Goal: Transaction & Acquisition: Purchase product/service

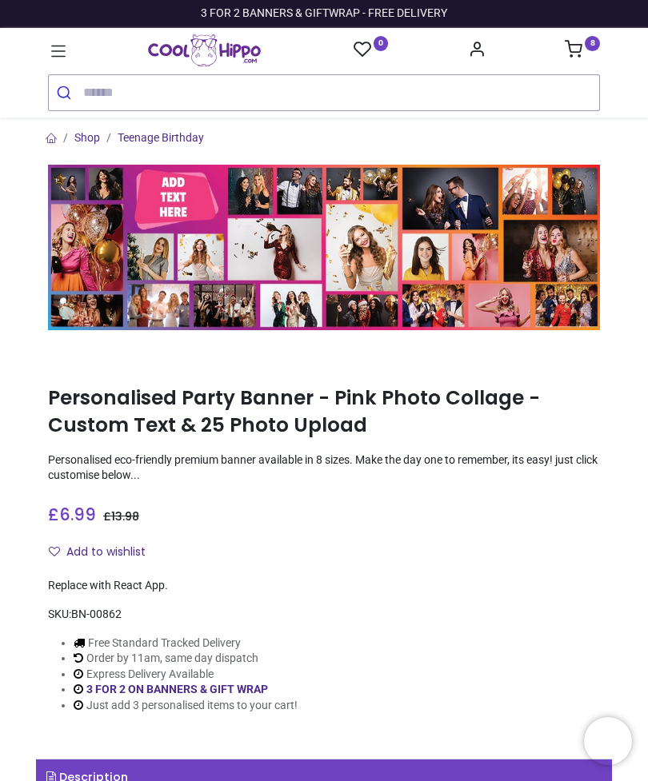
type input "**********"
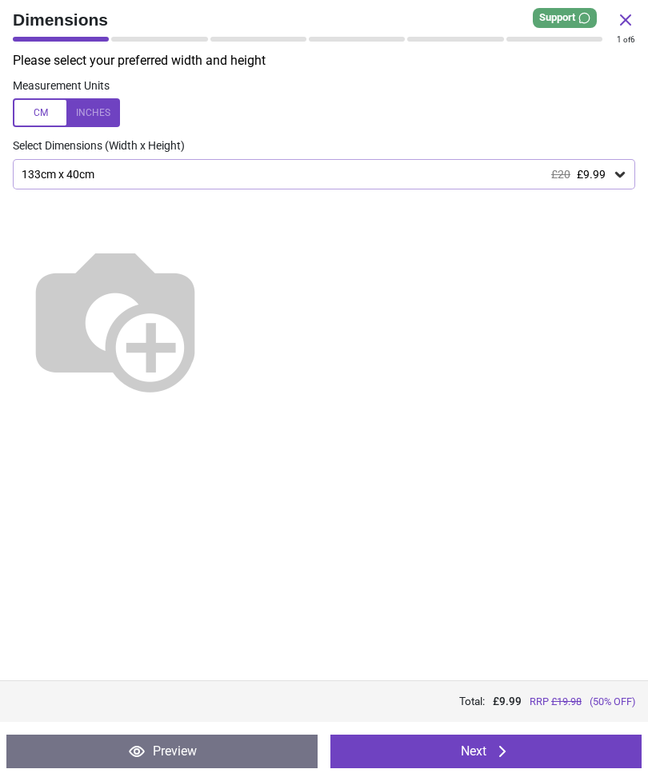
click at [509, 752] on icon at bounding box center [502, 751] width 19 height 19
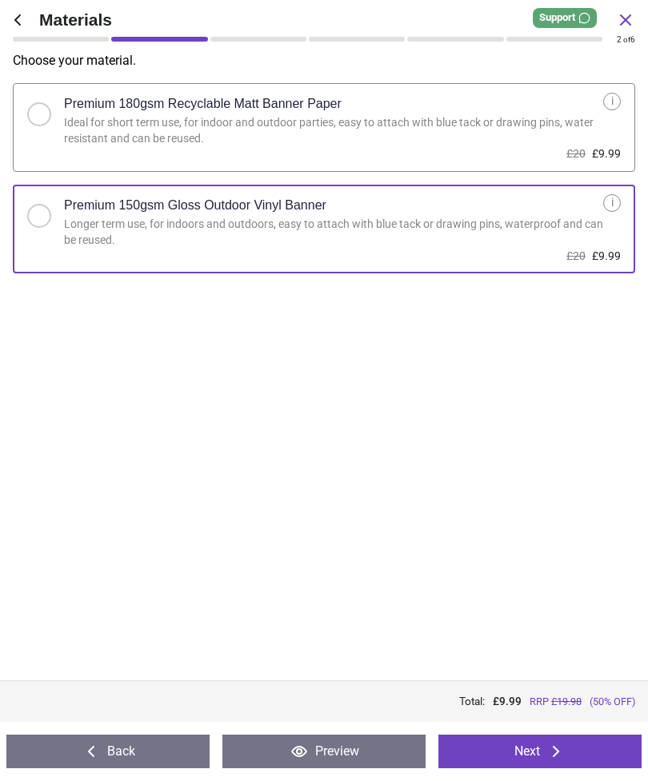
click at [540, 744] on button "Next" at bounding box center [539, 752] width 203 height 34
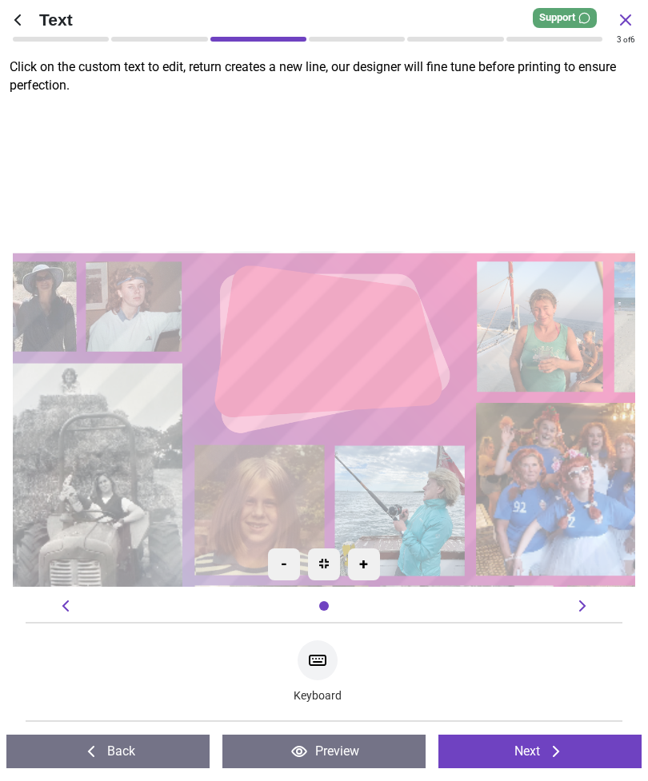
click at [539, 765] on button "Next" at bounding box center [539, 752] width 203 height 34
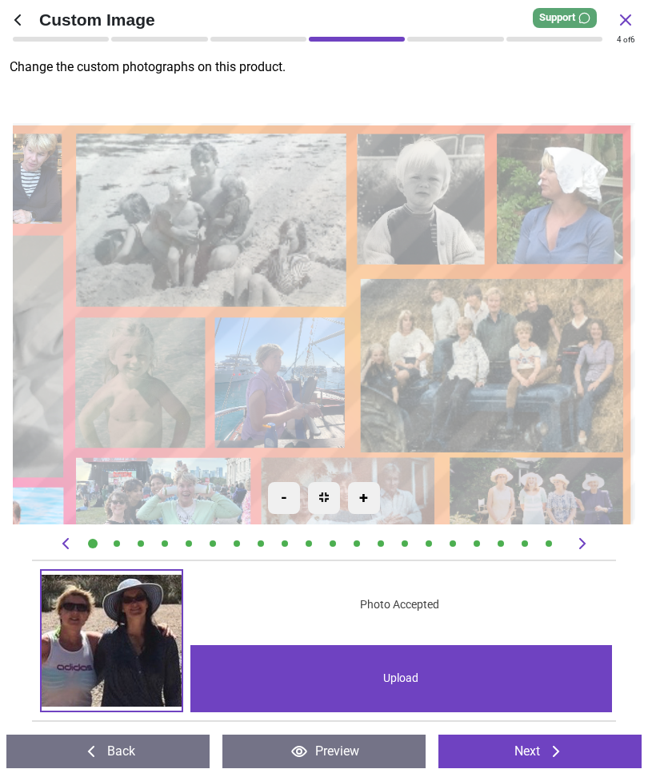
click at [569, 203] on image at bounding box center [562, 199] width 126 height 130
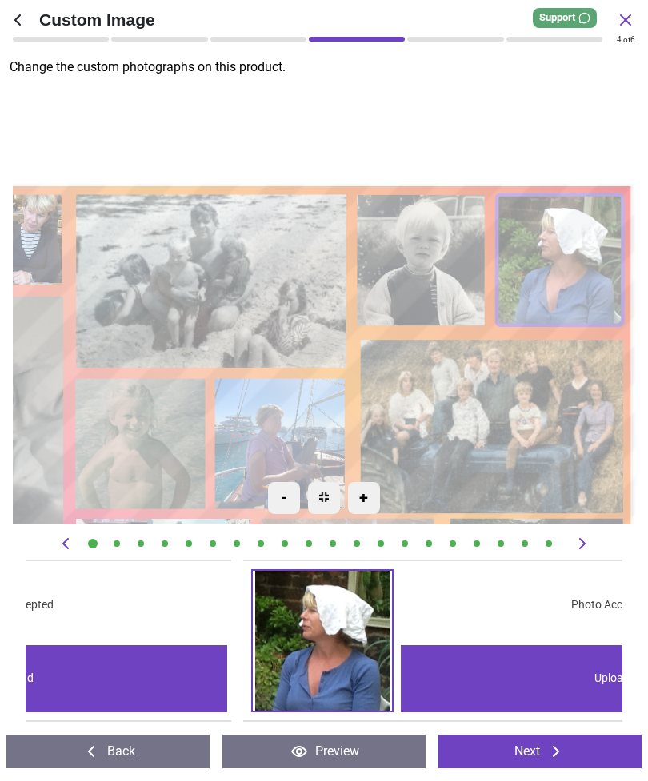
scroll to position [0, 4768]
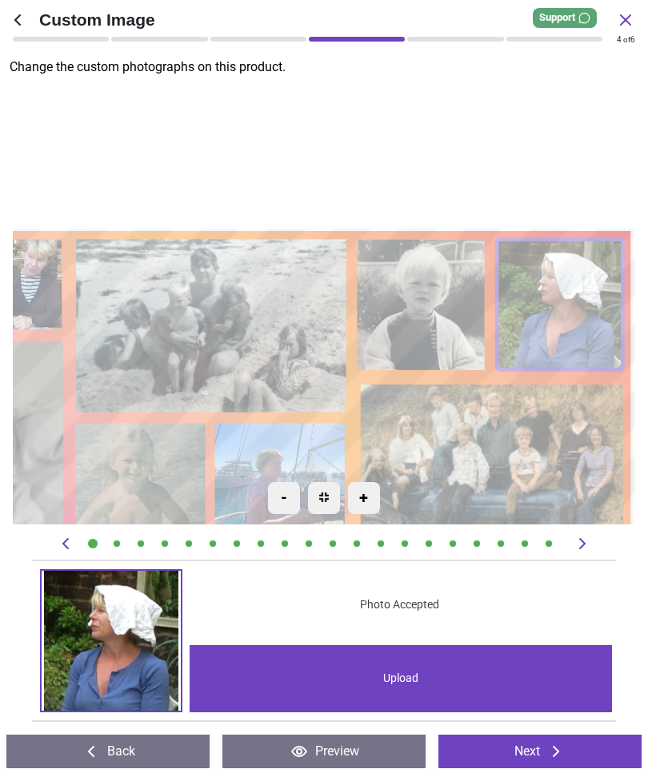
click at [401, 676] on div "Upload" at bounding box center [401, 678] width 422 height 67
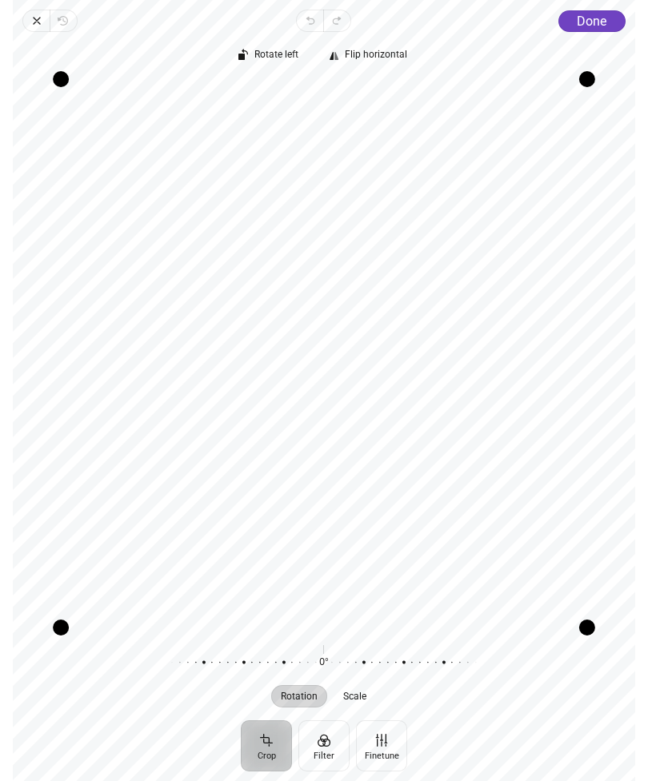
click at [601, 22] on span "Done" at bounding box center [592, 21] width 30 height 15
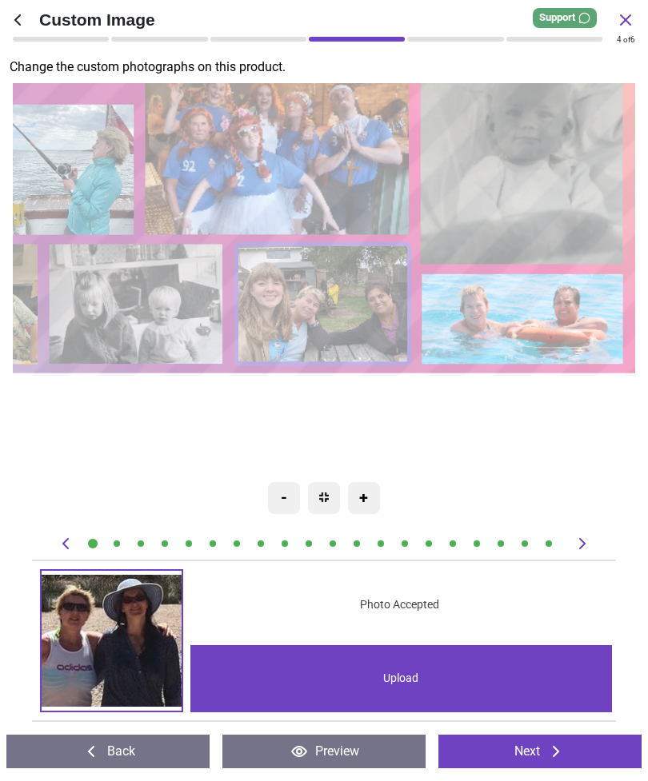
scroll to position [0, 11918]
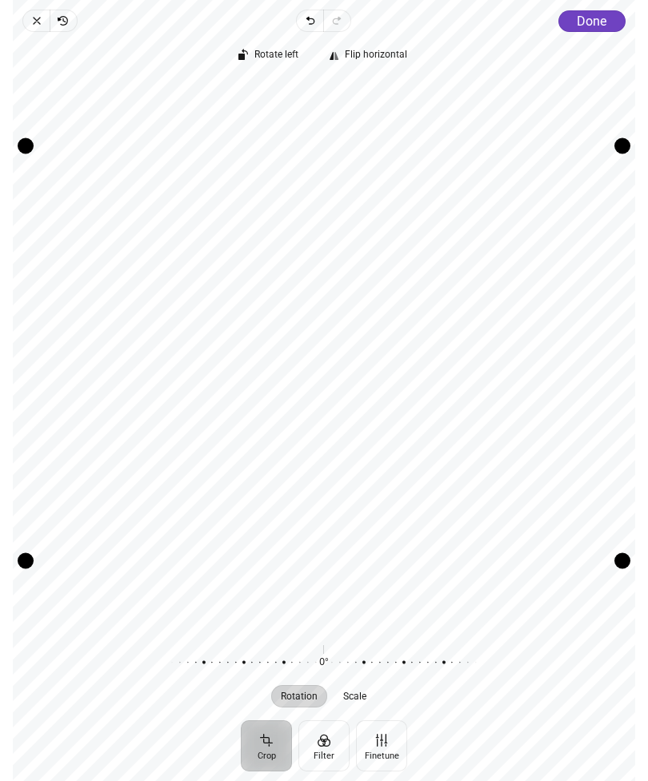
click at [591, 22] on span "Done" at bounding box center [592, 21] width 30 height 15
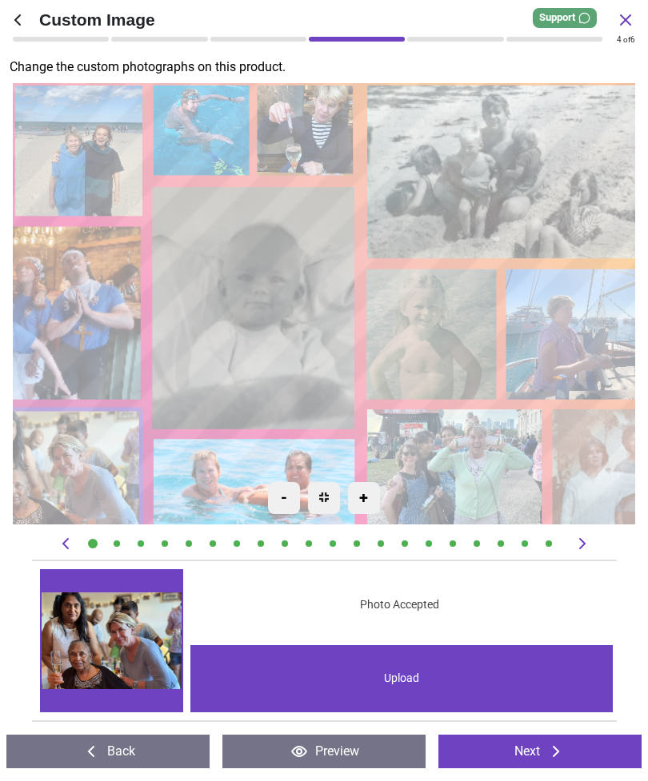
click at [560, 755] on icon at bounding box center [555, 751] width 19 height 19
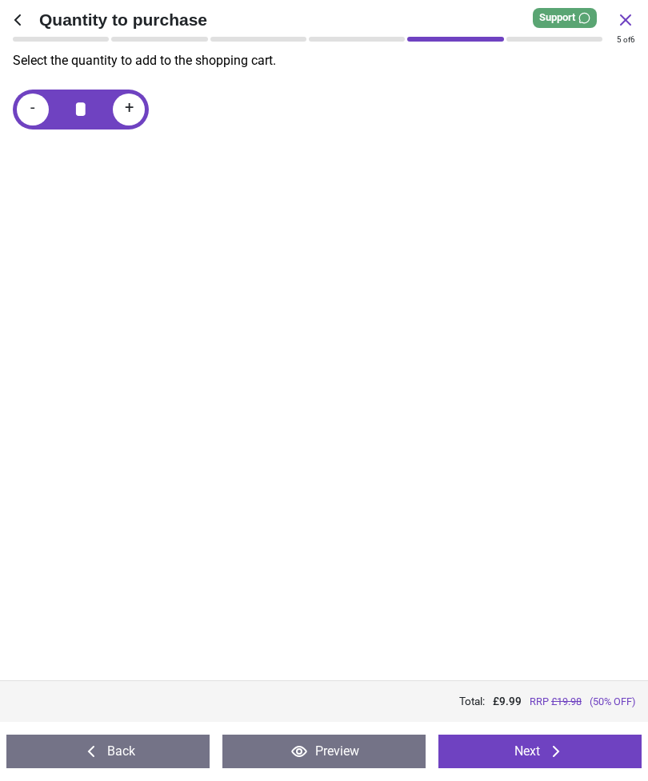
click at [556, 750] on icon at bounding box center [555, 751] width 19 height 19
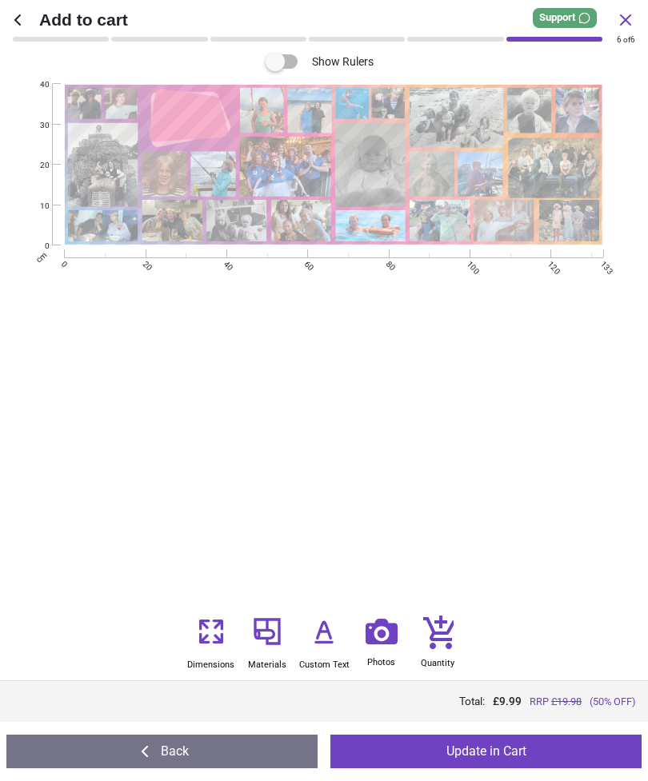
click at [530, 752] on button "Update in Cart" at bounding box center [485, 752] width 311 height 34
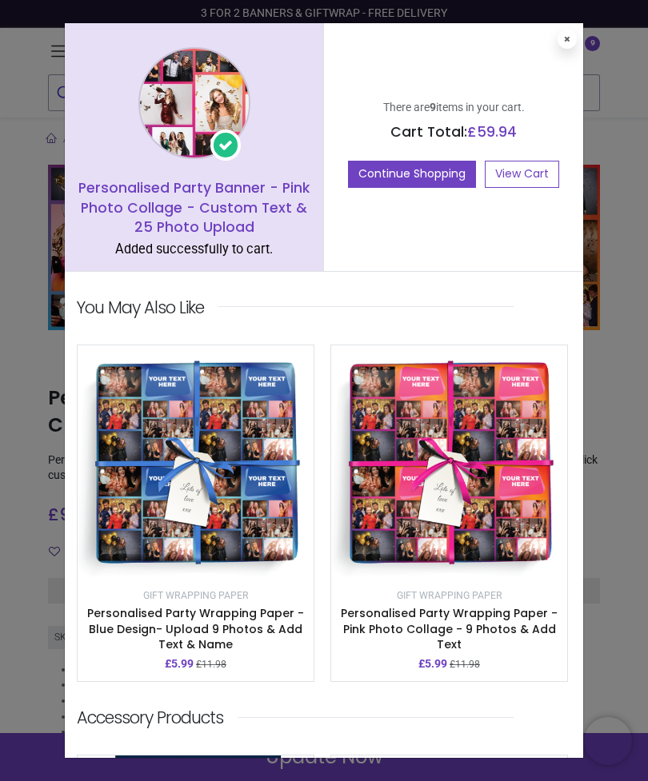
click at [531, 170] on link "View Cart" at bounding box center [522, 174] width 74 height 27
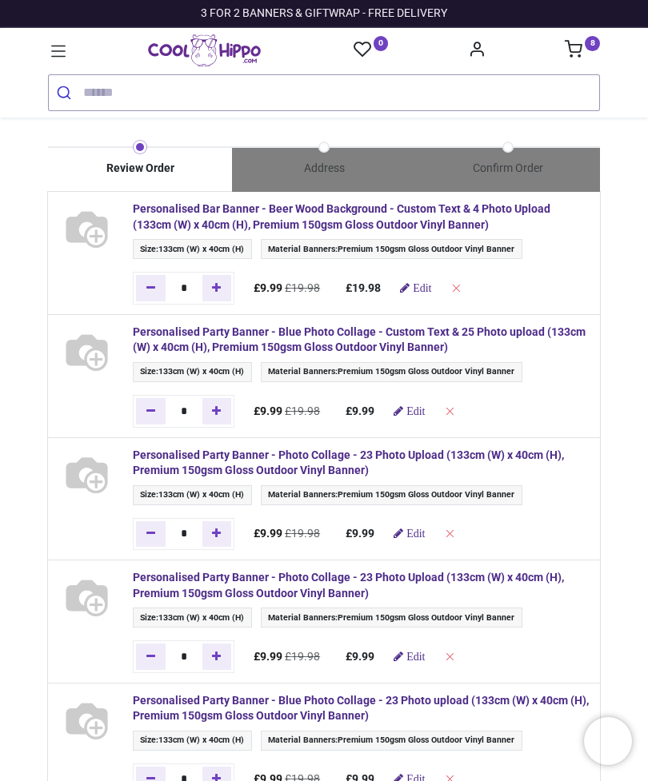
type input "**********"
click at [431, 287] on span "Edit" at bounding box center [422, 287] width 18 height 11
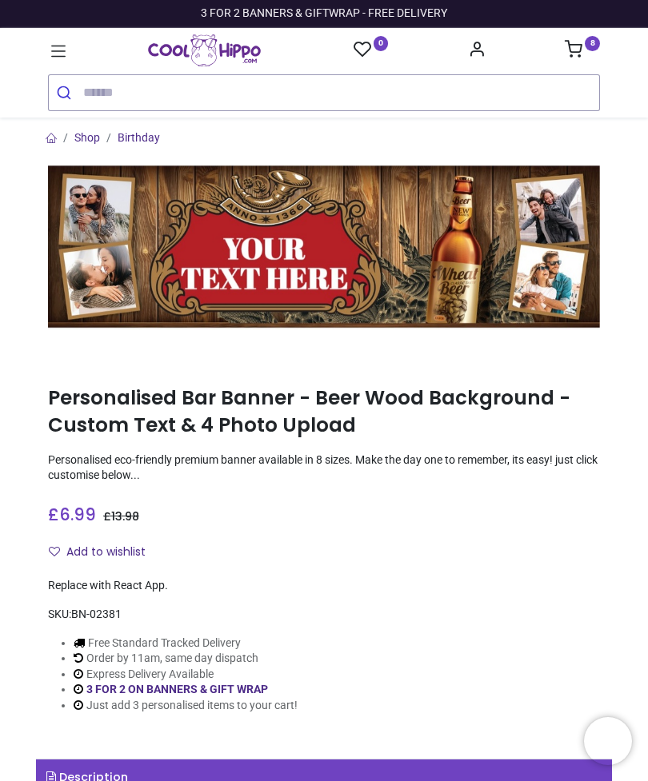
type input "**********"
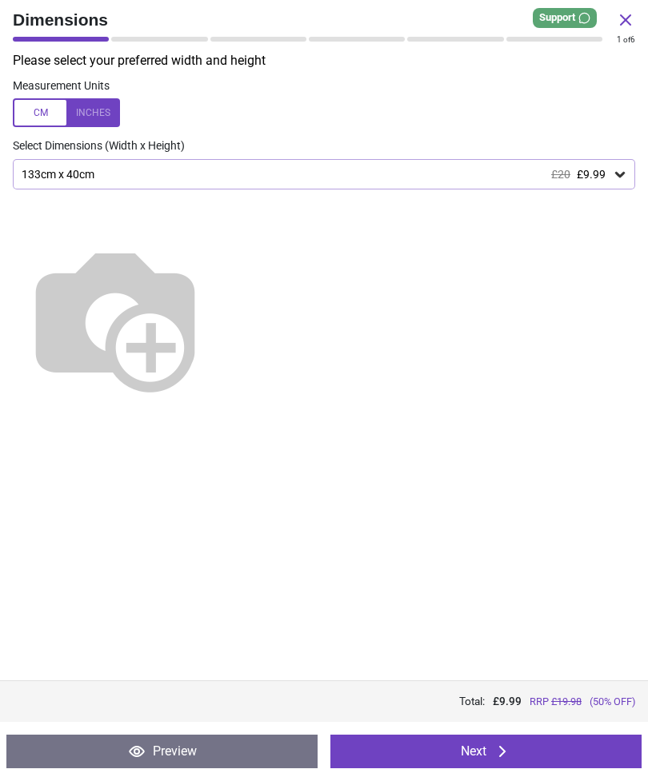
click at [557, 747] on button "Next" at bounding box center [485, 752] width 311 height 34
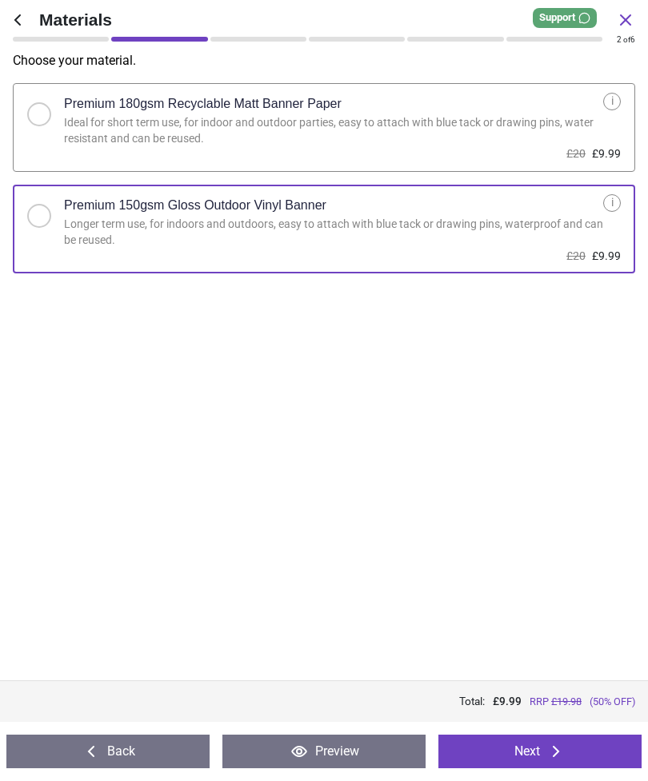
click at [554, 760] on icon at bounding box center [555, 751] width 19 height 19
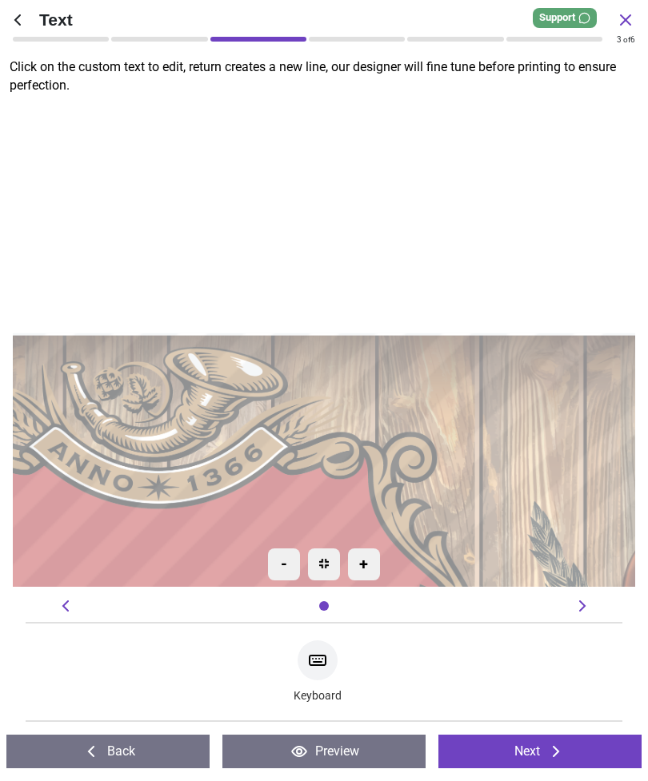
click at [548, 750] on icon at bounding box center [555, 751] width 19 height 19
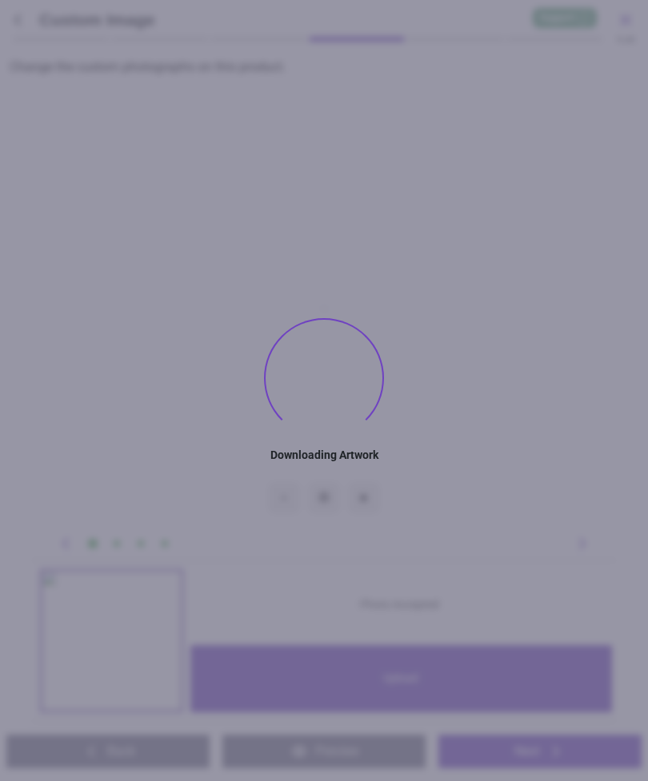
type textarea "**********"
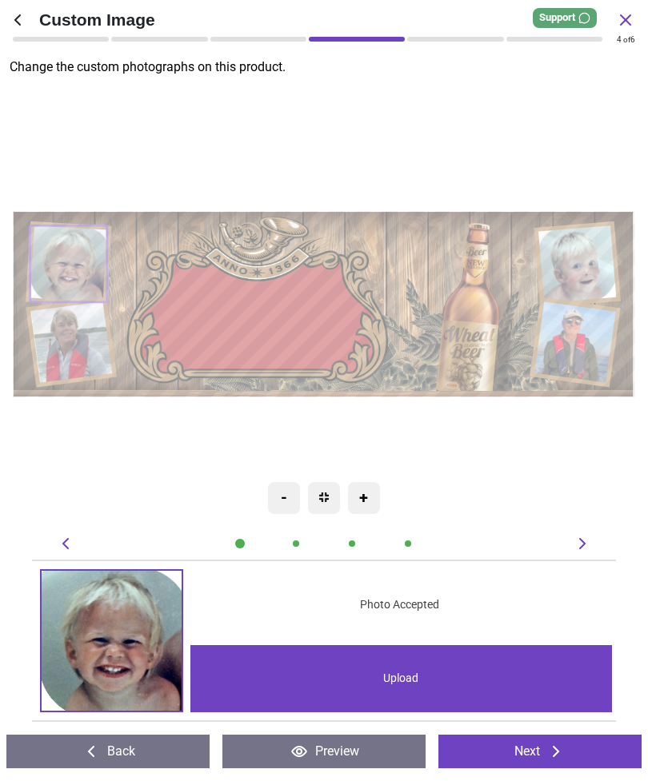
click at [558, 751] on icon at bounding box center [556, 751] width 6 height 11
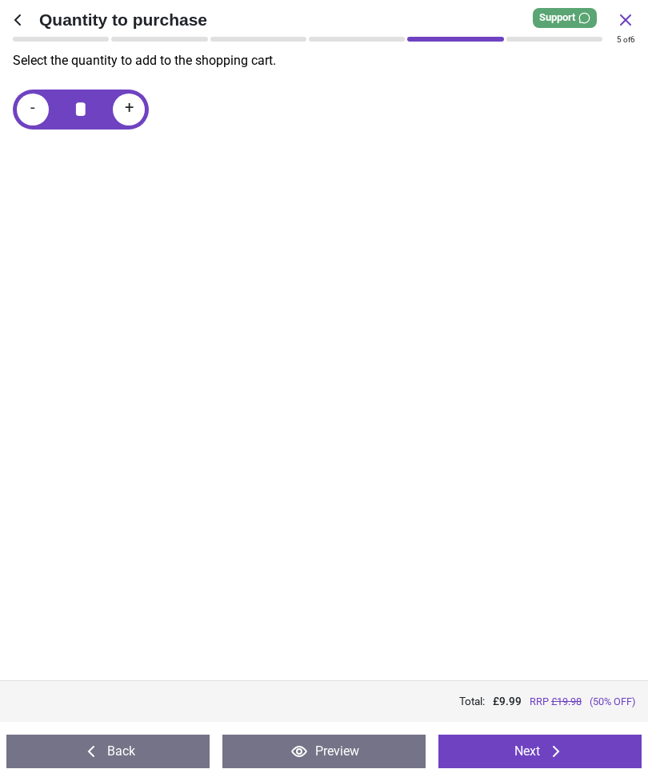
click at [553, 745] on icon at bounding box center [555, 751] width 19 height 19
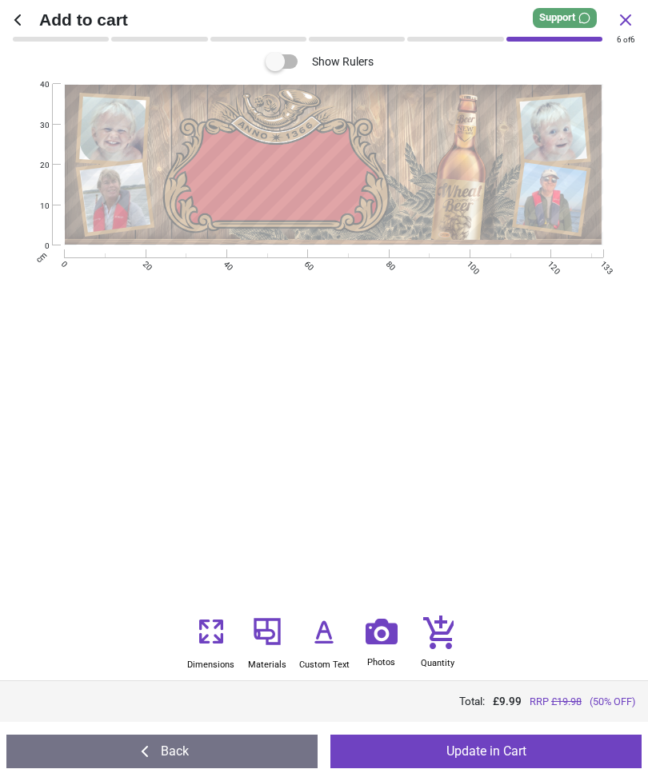
click at [526, 760] on button "Update in Cart" at bounding box center [485, 752] width 311 height 34
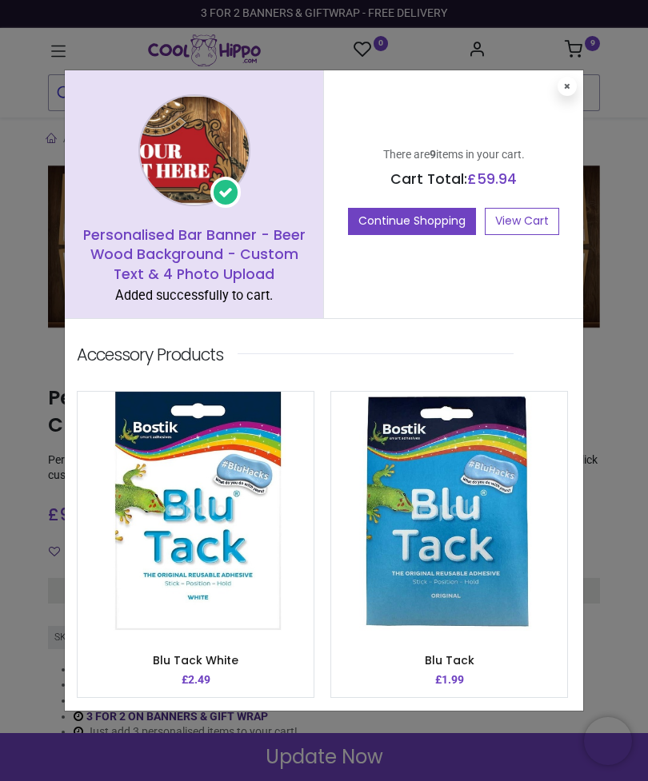
click at [529, 228] on link "View Cart" at bounding box center [522, 221] width 74 height 27
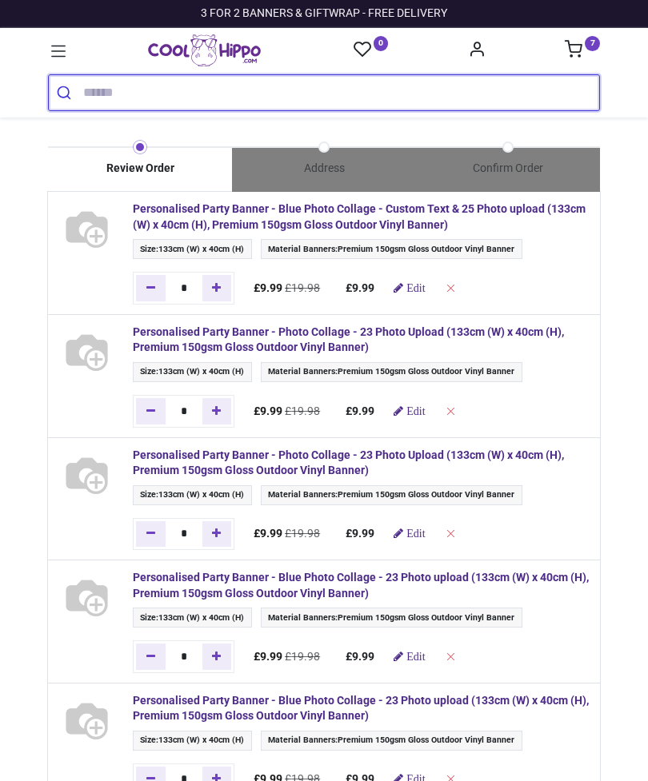
type input "**********"
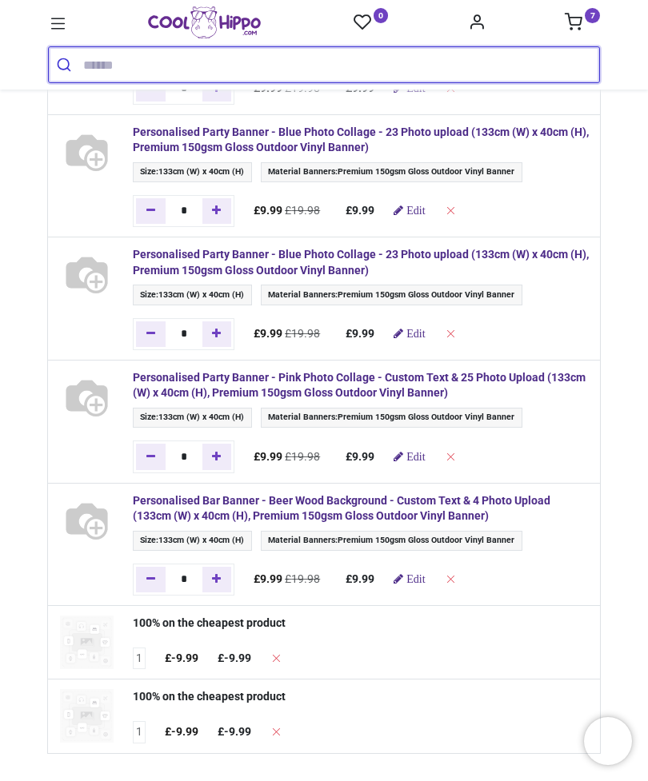
scroll to position [419, 0]
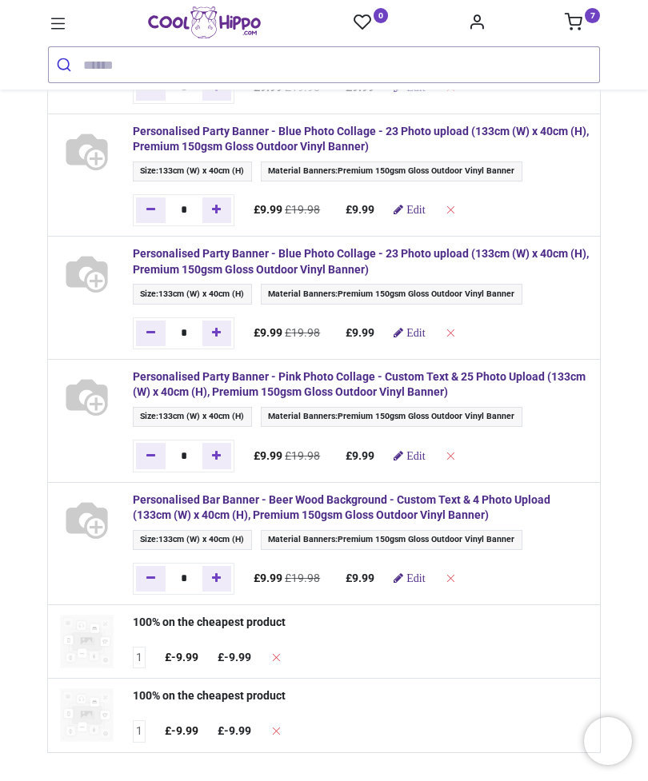
click at [146, 573] on icon "Remove one" at bounding box center [150, 578] width 9 height 11
type input "*"
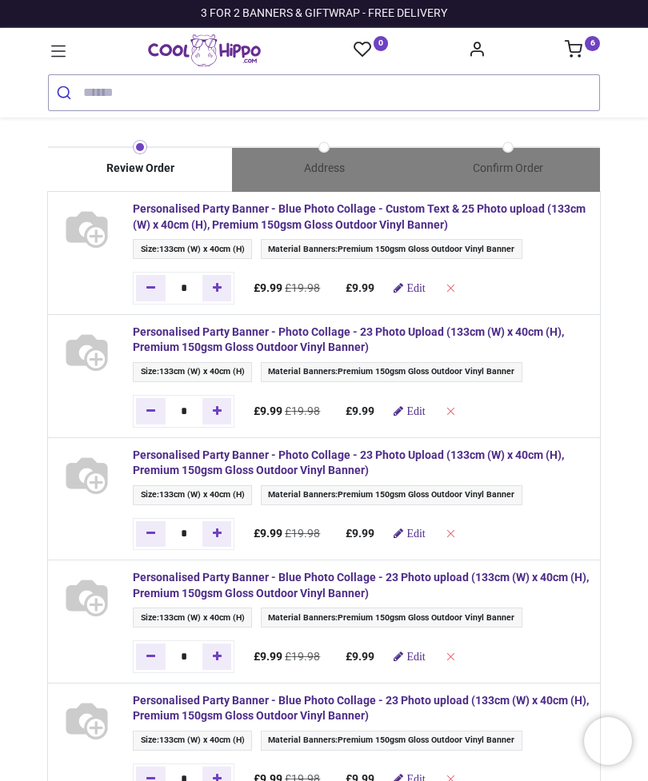
scroll to position [0, 0]
click at [423, 410] on span "Edit" at bounding box center [415, 410] width 18 height 11
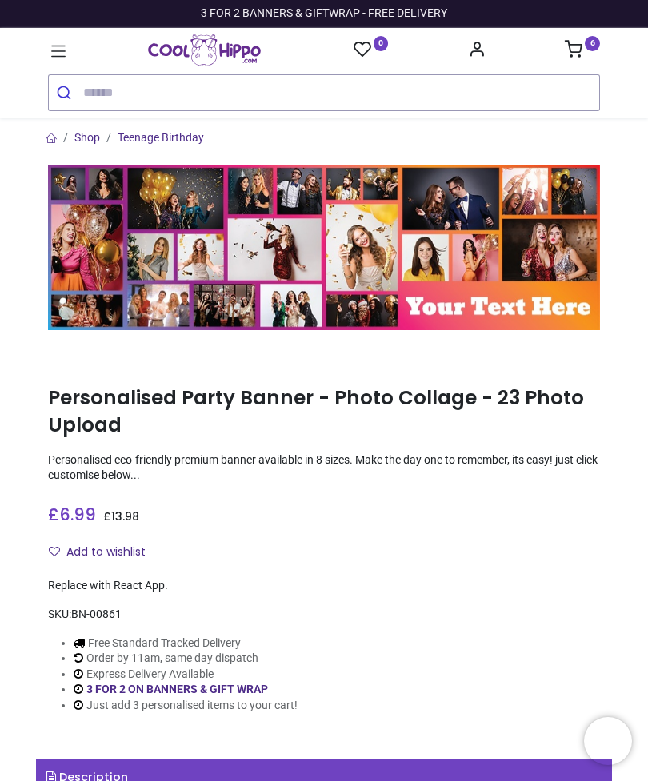
type input "**********"
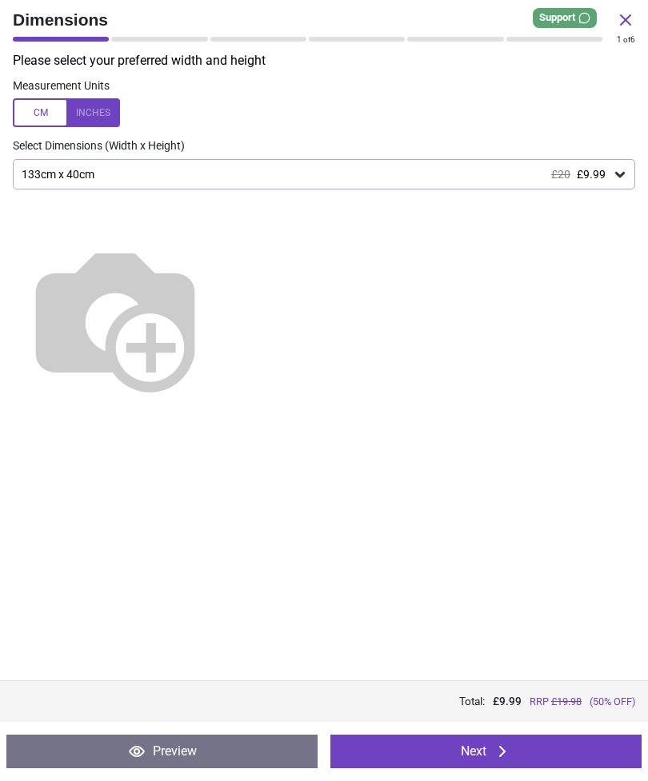
click at [530, 745] on button "Next" at bounding box center [485, 752] width 311 height 34
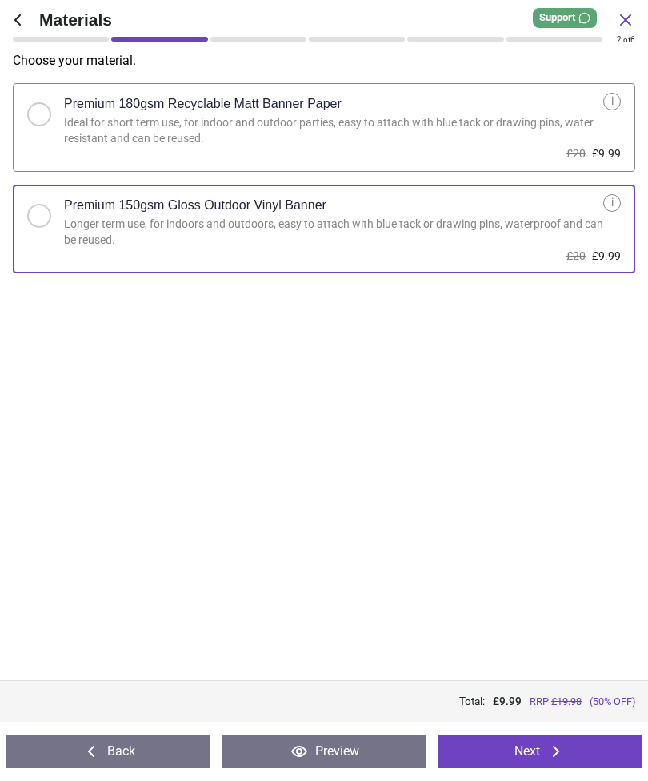
click at [545, 755] on button "Next" at bounding box center [539, 752] width 203 height 34
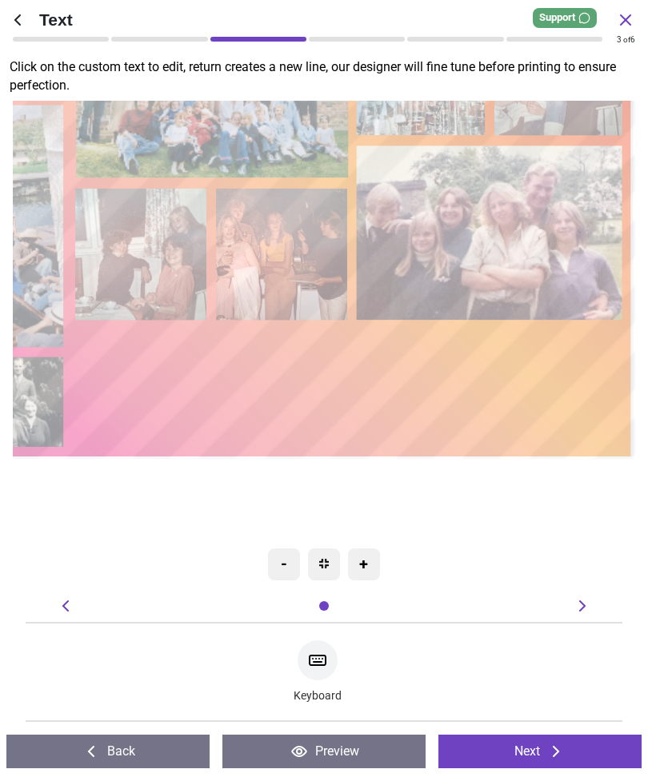
click at [318, 662] on icon at bounding box center [317, 661] width 16 height 10
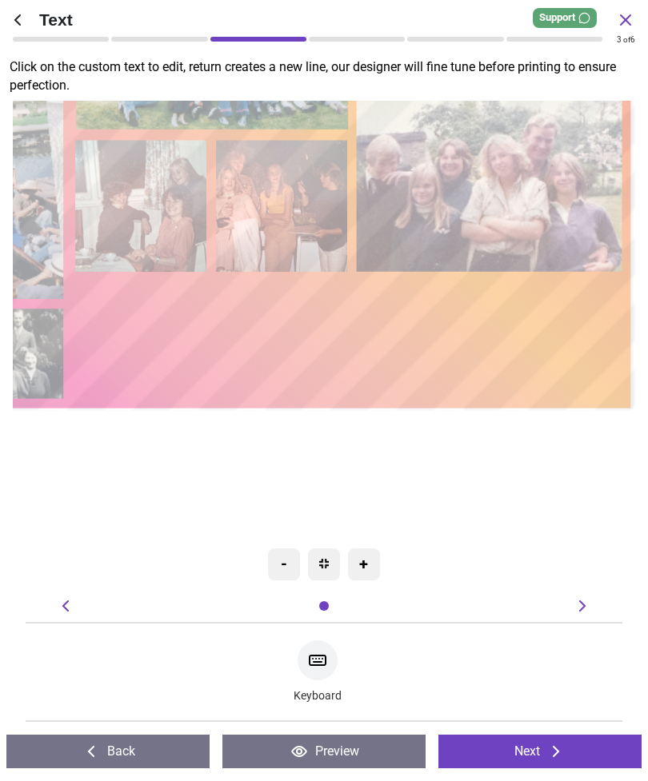
type textarea "*"
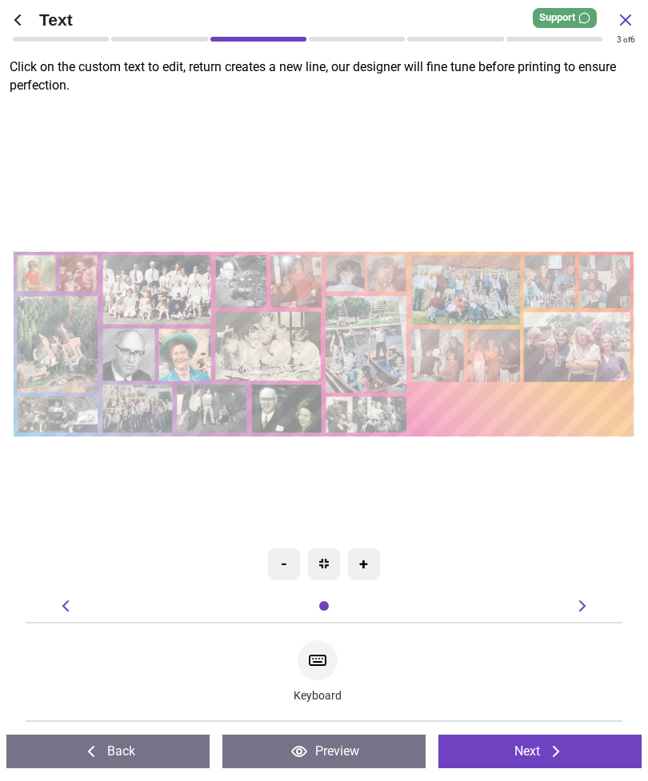
click at [599, 416] on textarea at bounding box center [520, 411] width 214 height 36
click at [617, 413] on textarea at bounding box center [520, 411] width 214 height 36
click at [537, 742] on button "Next" at bounding box center [539, 752] width 203 height 34
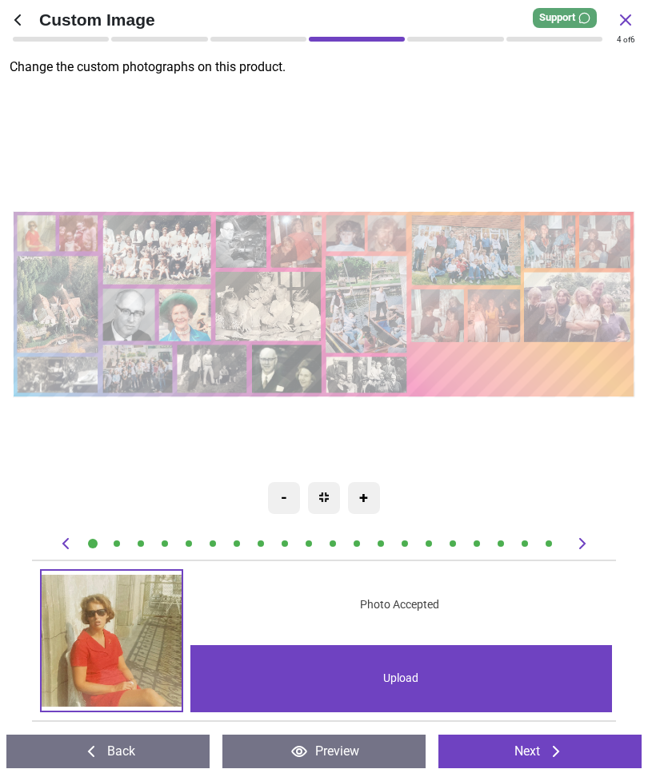
click at [349, 236] on image at bounding box center [345, 233] width 38 height 36
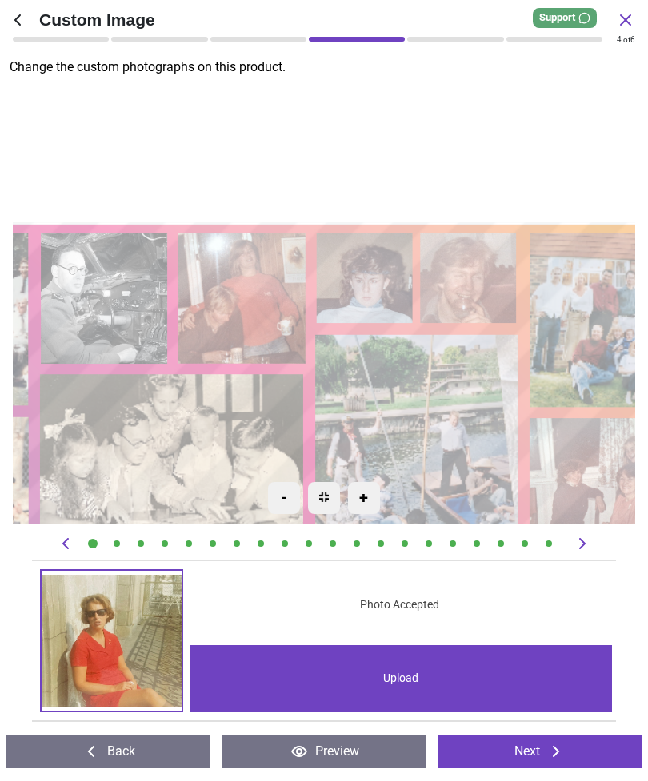
click at [368, 270] on image at bounding box center [365, 278] width 96 height 90
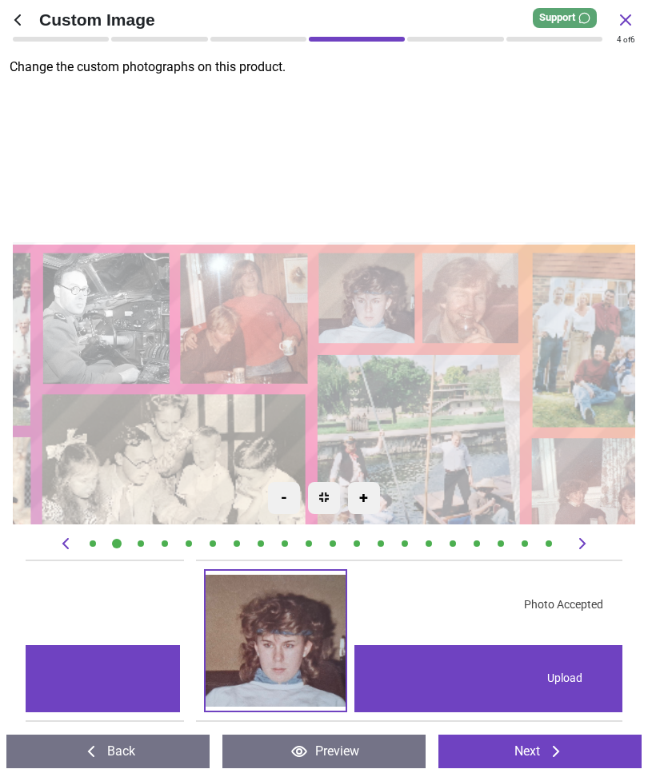
scroll to position [0, 2980]
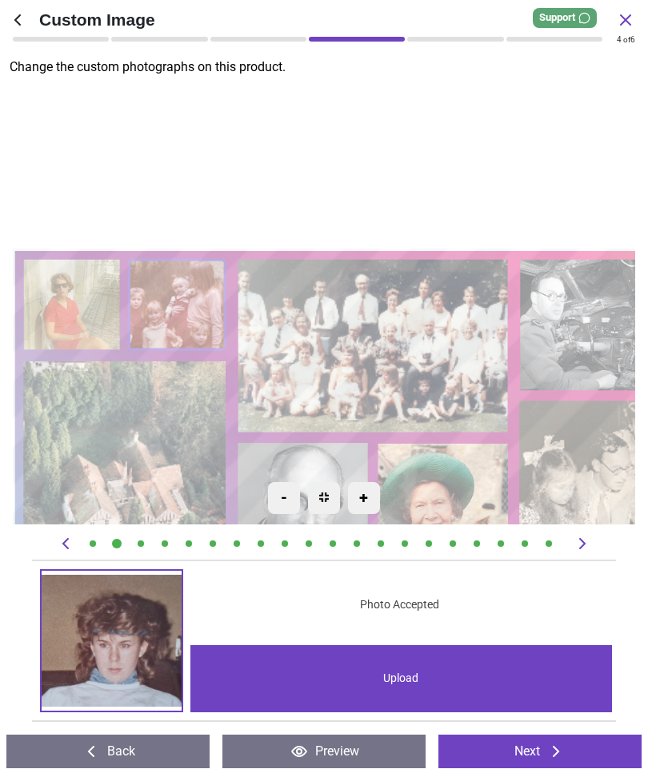
click at [409, 677] on div "Upload" at bounding box center [401, 678] width 422 height 67
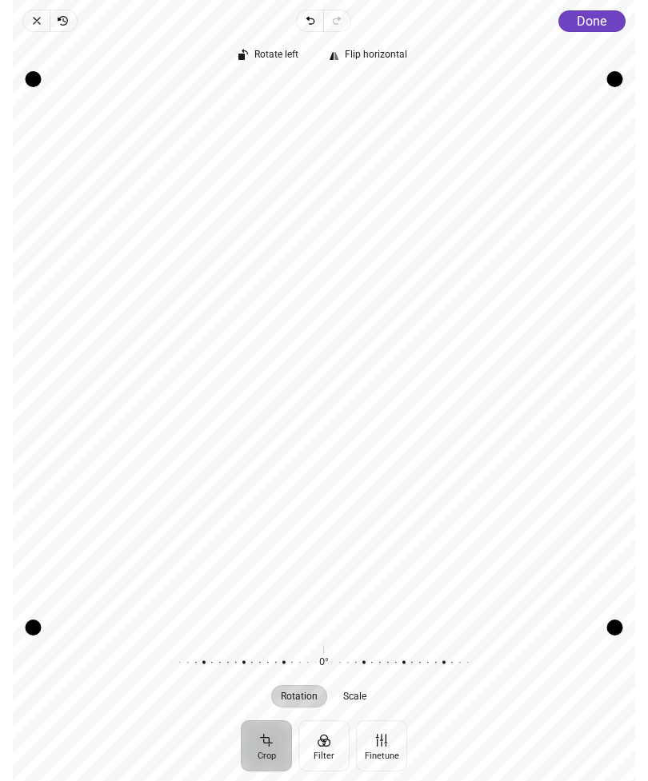
click at [589, 30] on button "Done" at bounding box center [591, 21] width 67 height 22
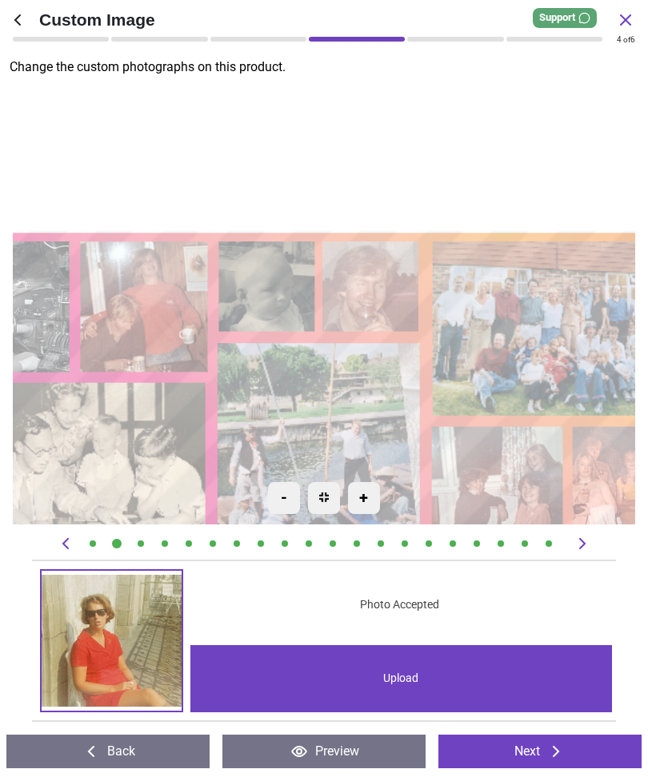
scroll to position [0, 2980]
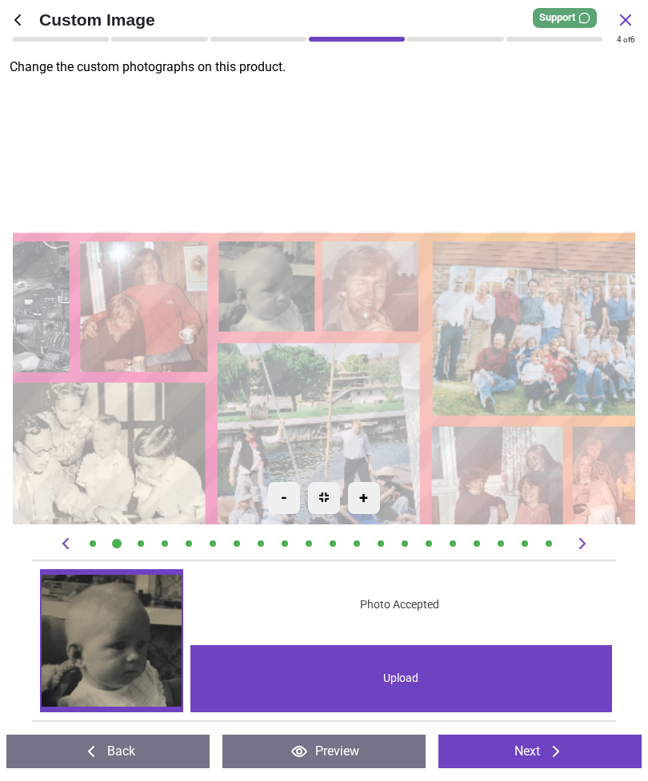
click at [371, 286] on image at bounding box center [372, 286] width 96 height 90
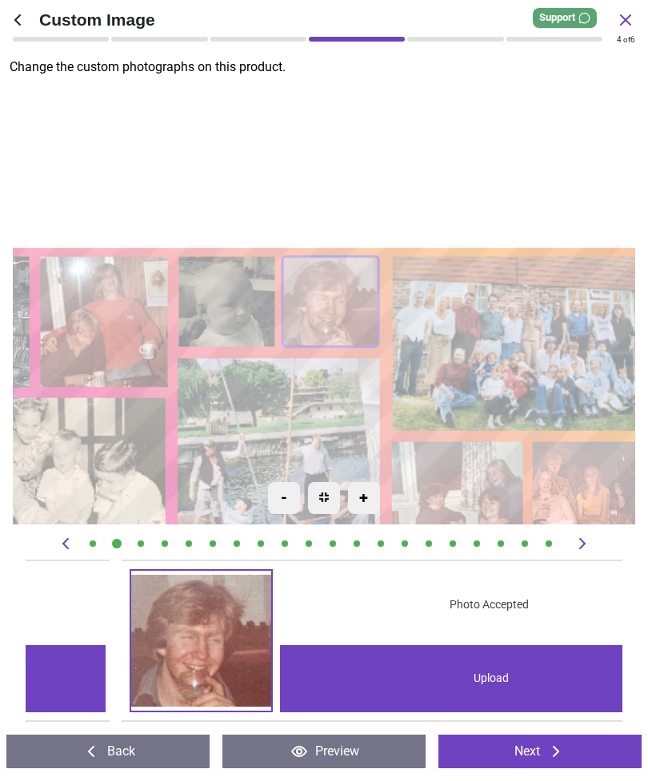
scroll to position [0, 3575]
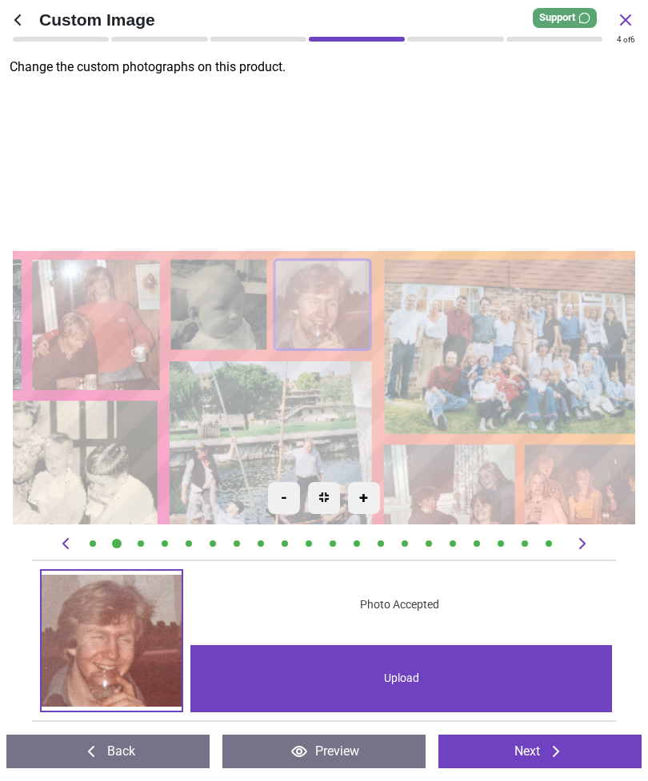
click at [428, 687] on div "Upload" at bounding box center [401, 678] width 422 height 67
click at [564, 752] on icon at bounding box center [555, 751] width 19 height 19
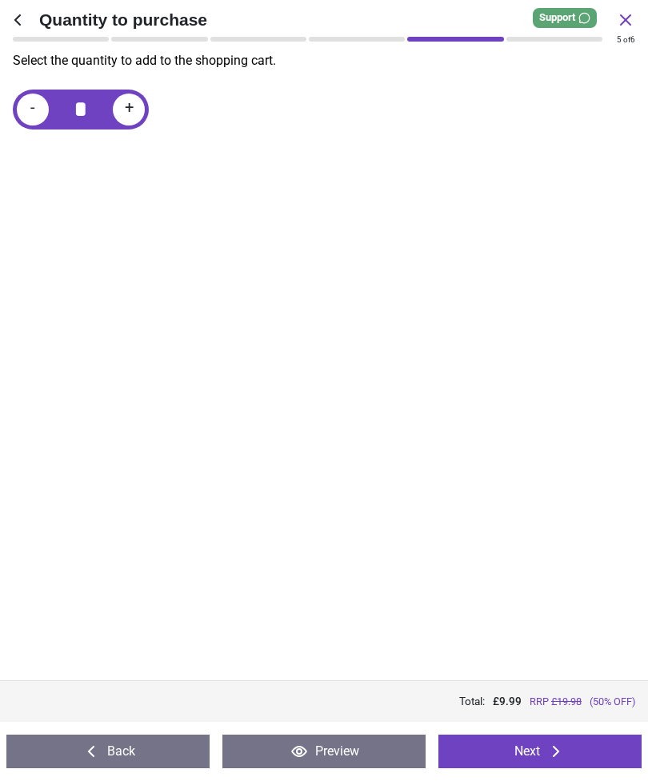
click at [540, 745] on button "Next" at bounding box center [539, 752] width 203 height 34
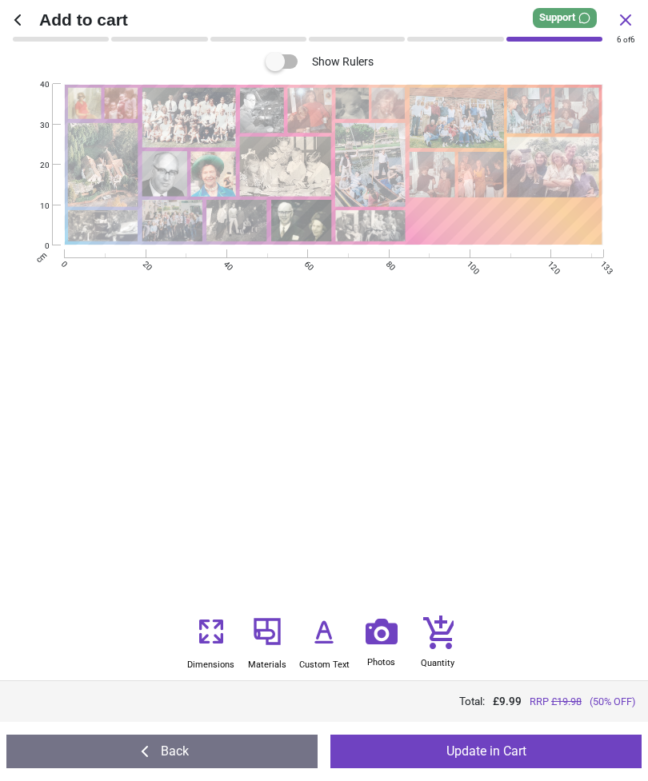
click at [525, 745] on button "Update in Cart" at bounding box center [485, 752] width 311 height 34
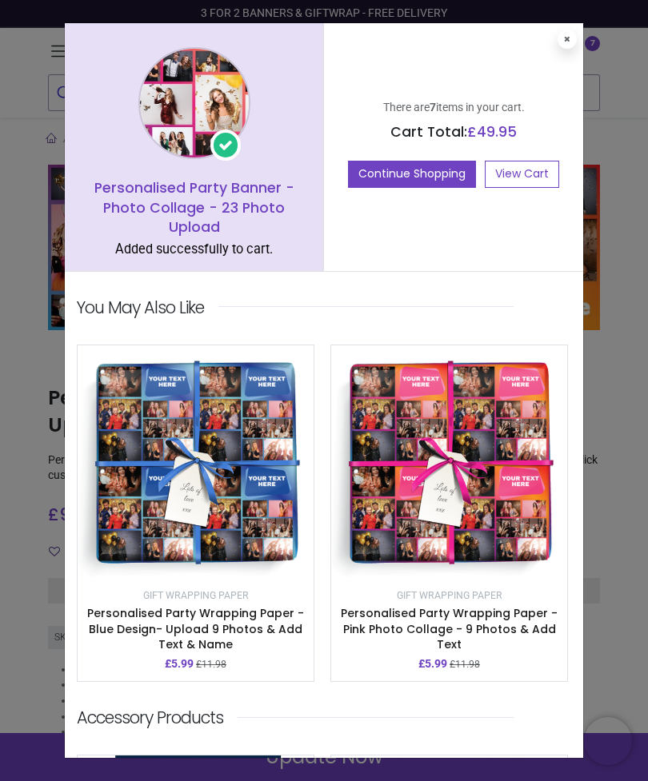
click at [526, 173] on link "View Cart" at bounding box center [522, 174] width 74 height 27
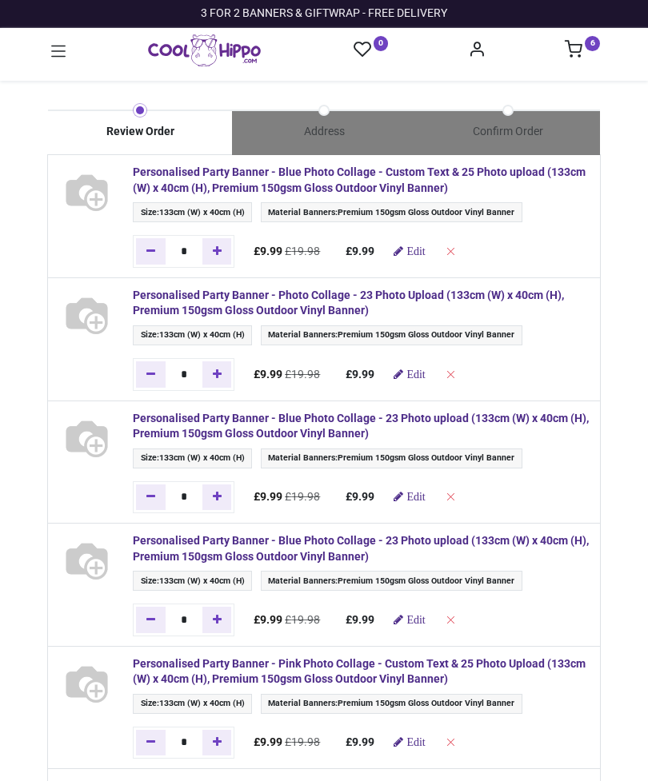
type input "**********"
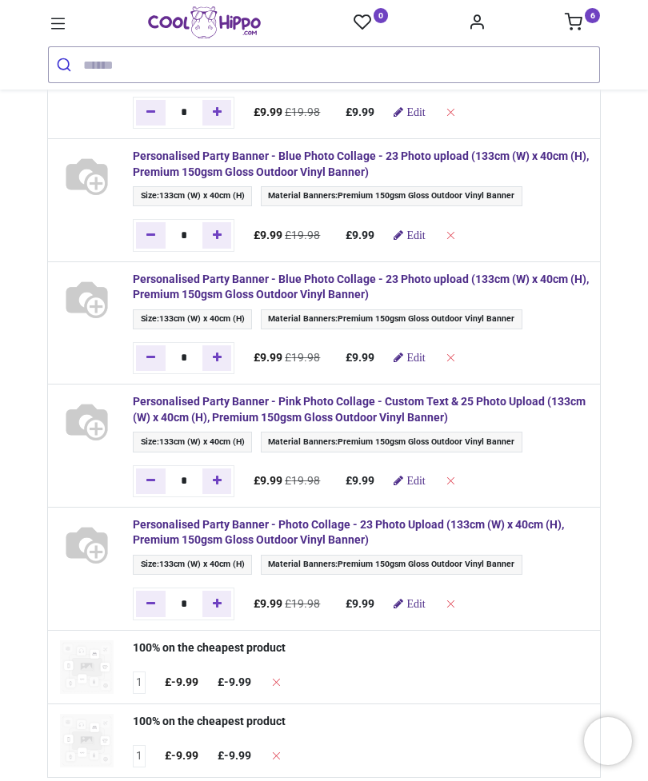
scroll to position [273, 0]
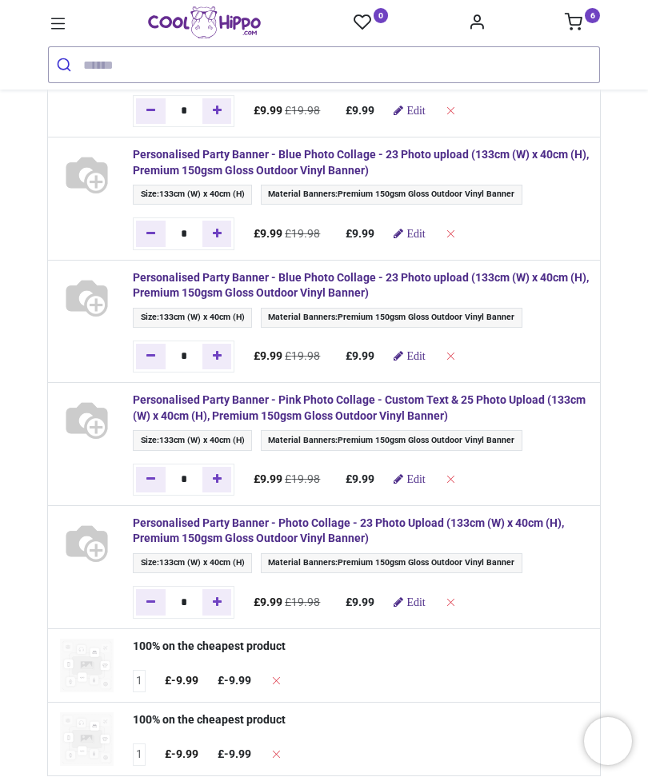
click at [421, 597] on span "Edit" at bounding box center [415, 602] width 18 height 11
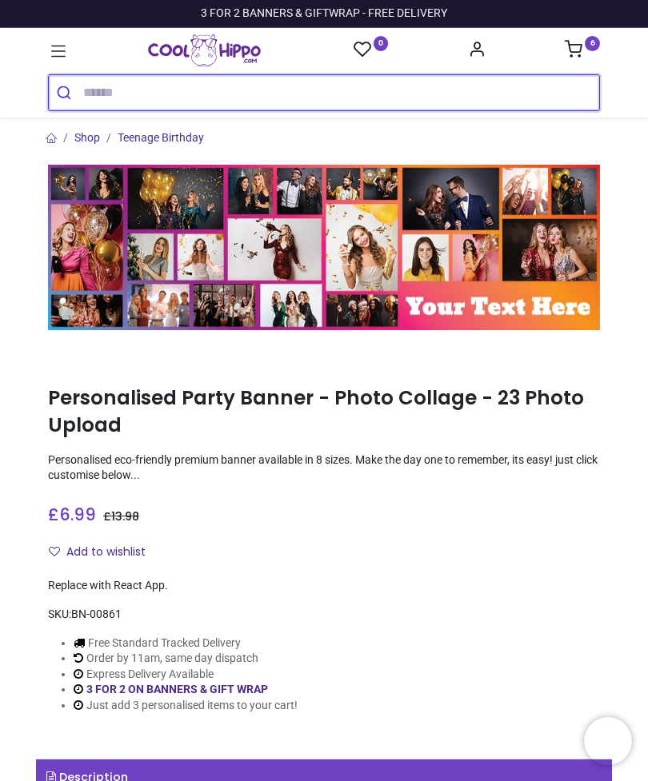
type input "**********"
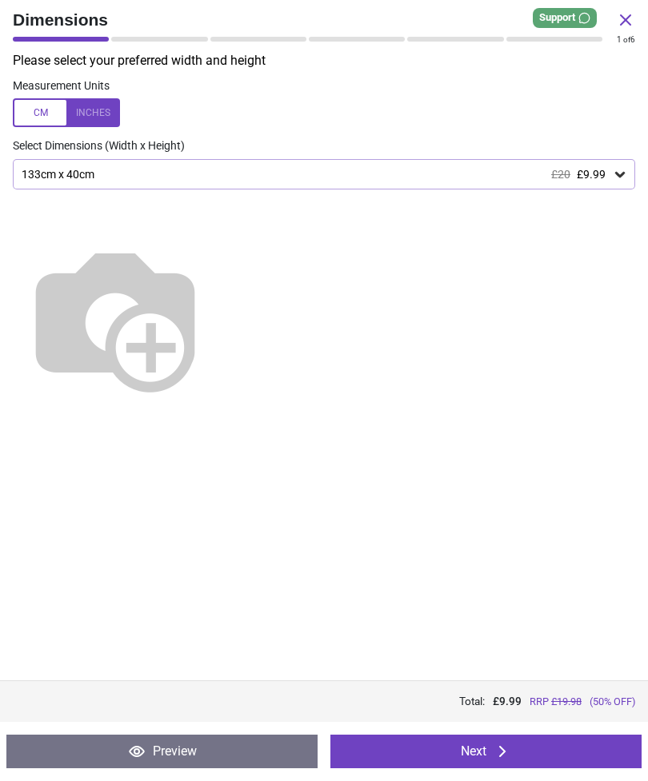
click at [517, 751] on button "Next" at bounding box center [485, 752] width 311 height 34
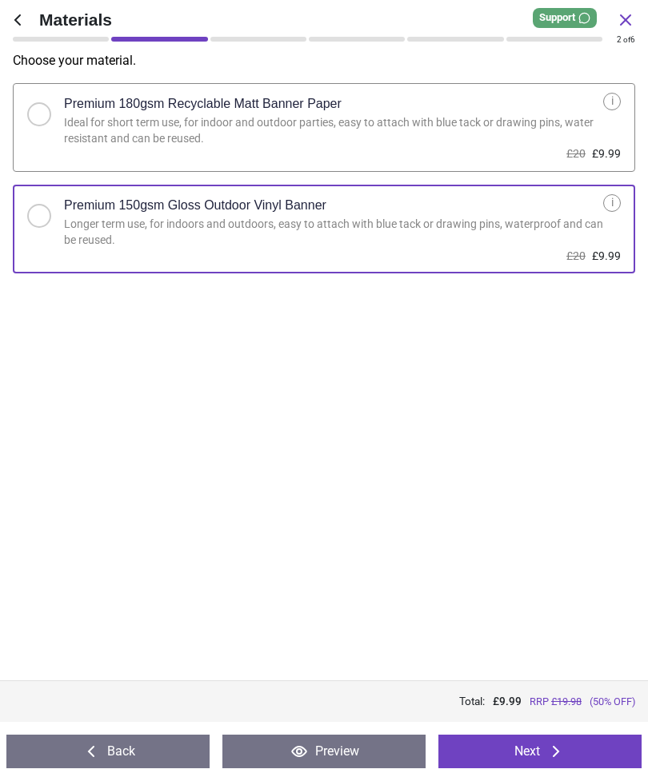
click at [505, 744] on button "Next" at bounding box center [539, 752] width 203 height 34
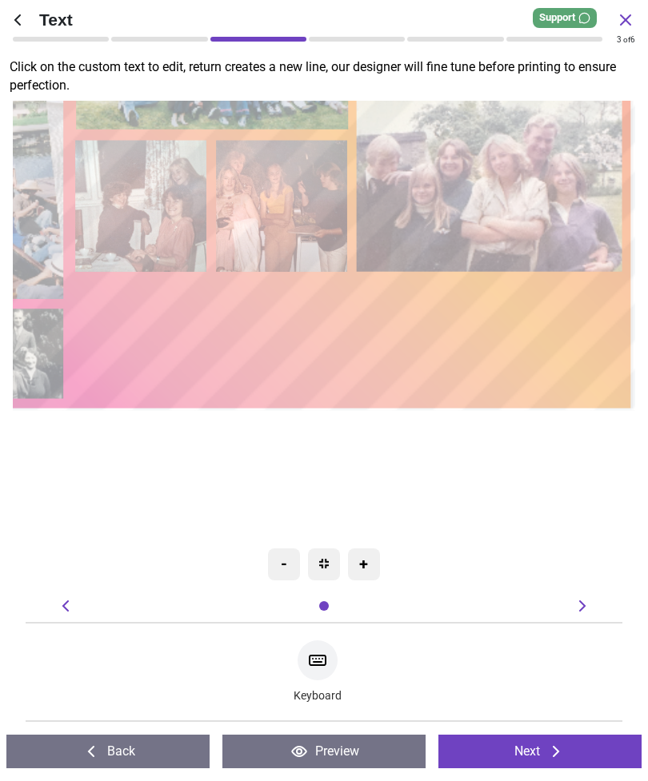
click at [539, 743] on button "Next" at bounding box center [539, 752] width 203 height 34
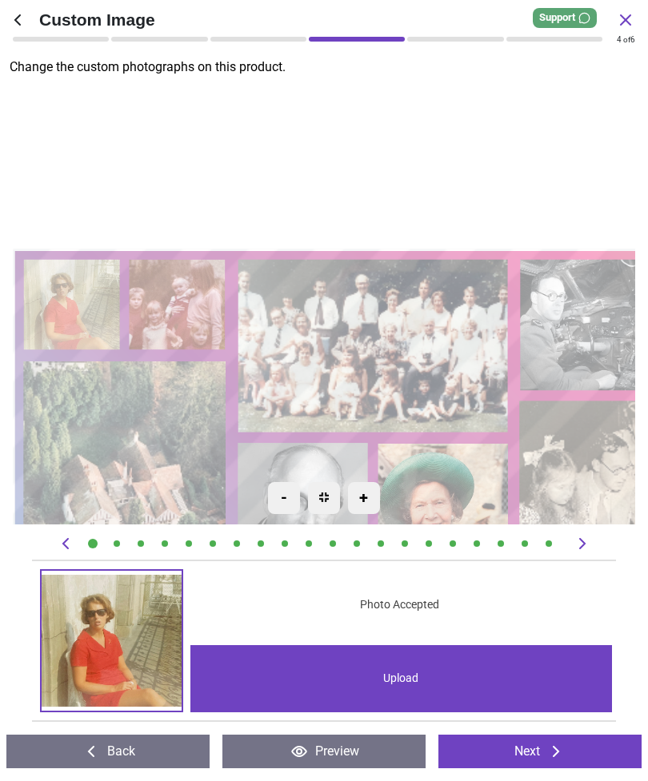
click at [553, 749] on icon at bounding box center [555, 751] width 19 height 19
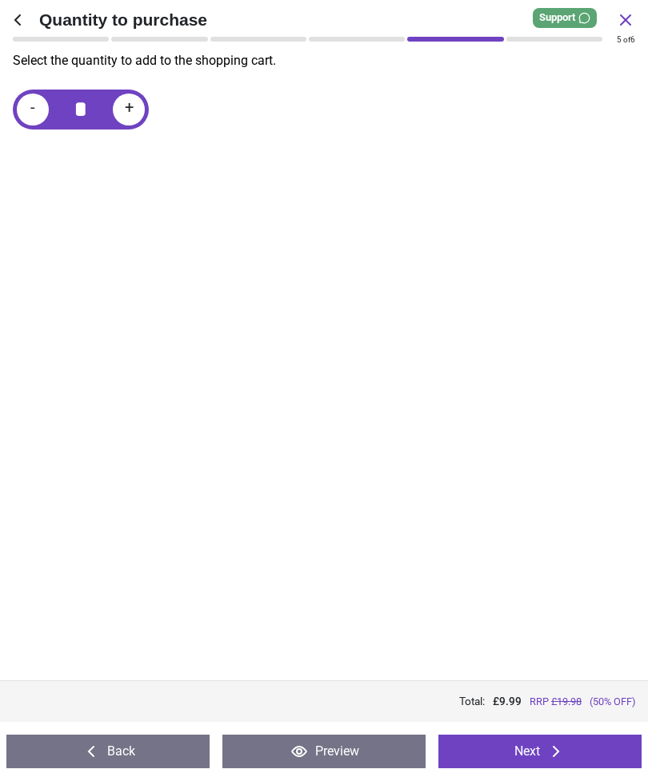
click at [549, 749] on icon at bounding box center [555, 751] width 19 height 19
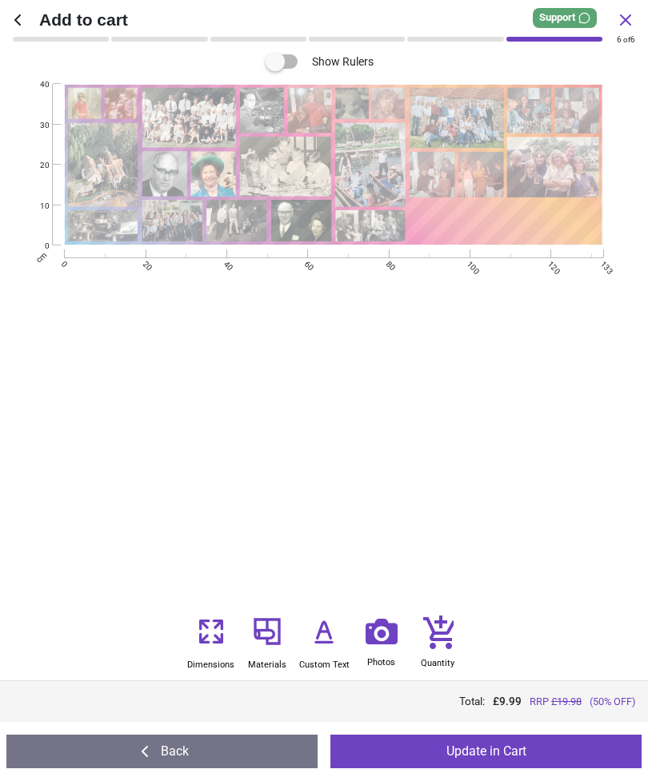
click at [548, 739] on button "Update in Cart" at bounding box center [485, 752] width 311 height 34
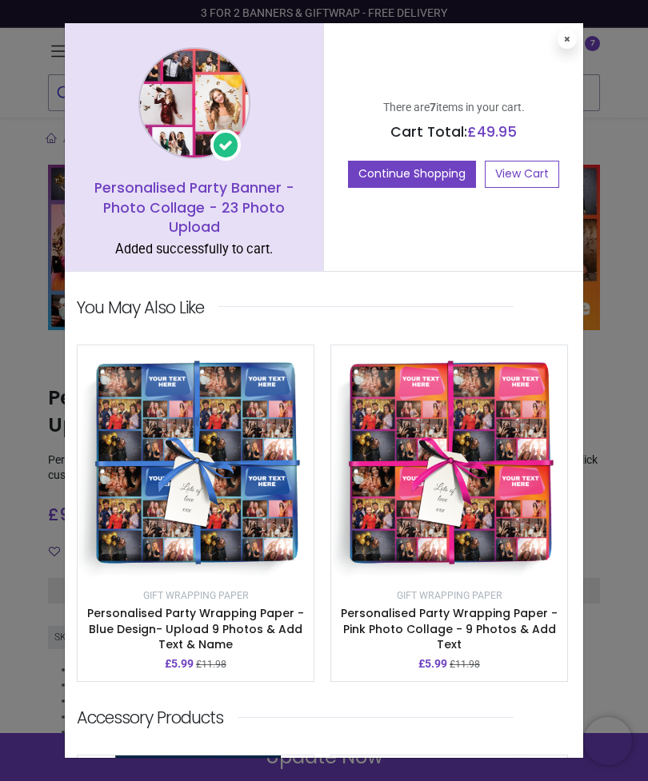
click at [533, 168] on link "View Cart" at bounding box center [522, 174] width 74 height 27
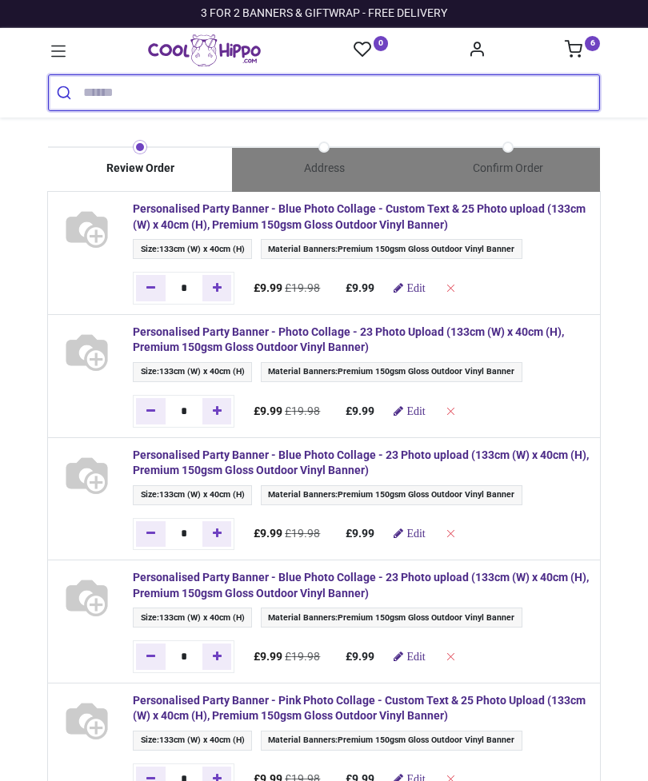
type input "**********"
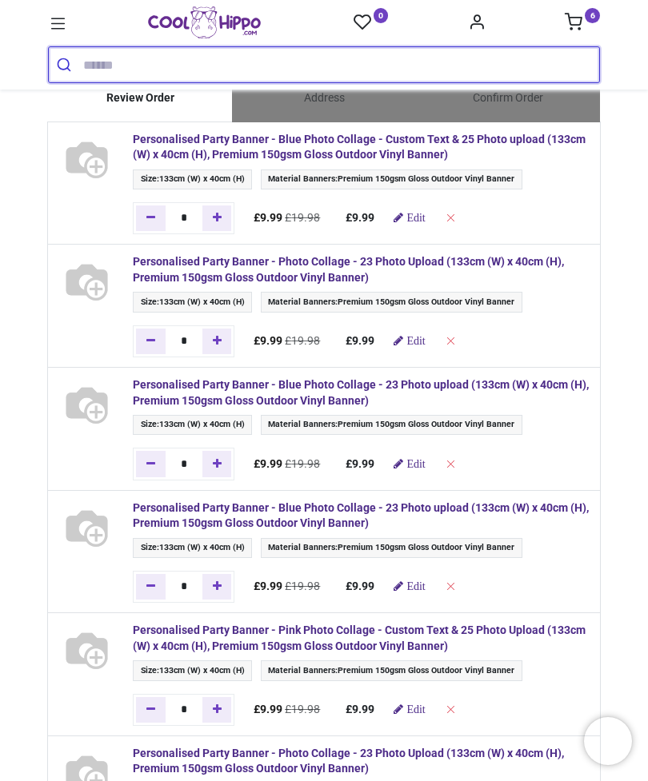
scroll to position [42, 0]
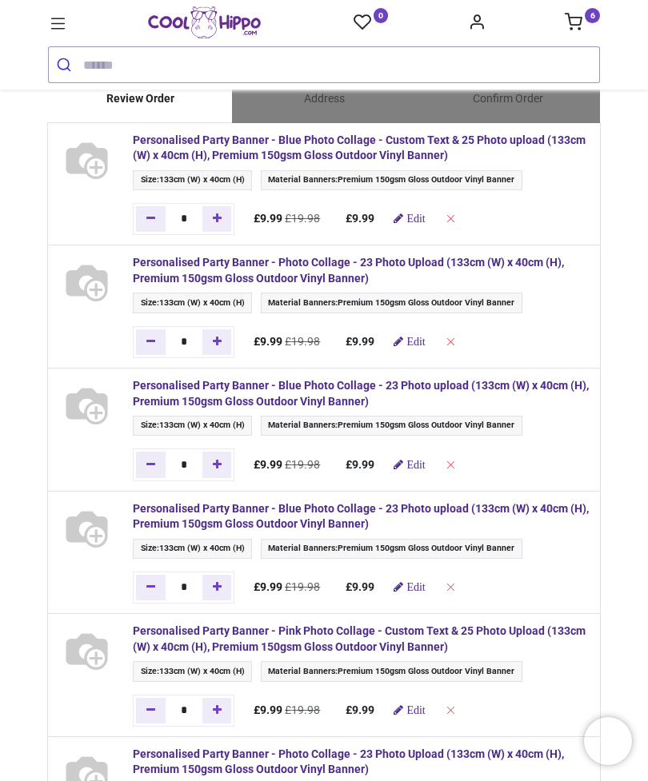
click at [425, 336] on span "Edit" at bounding box center [415, 341] width 18 height 11
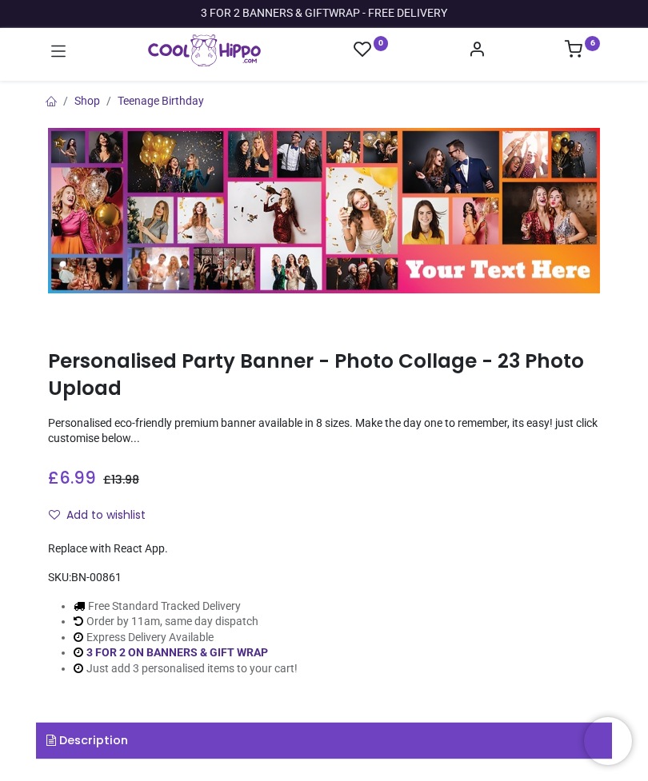
type input "**********"
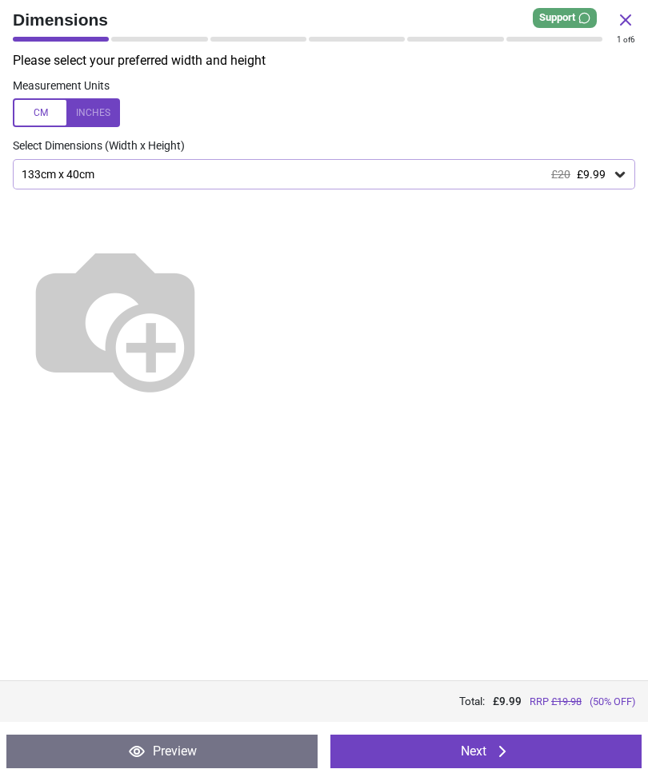
click at [502, 747] on icon at bounding box center [502, 751] width 19 height 19
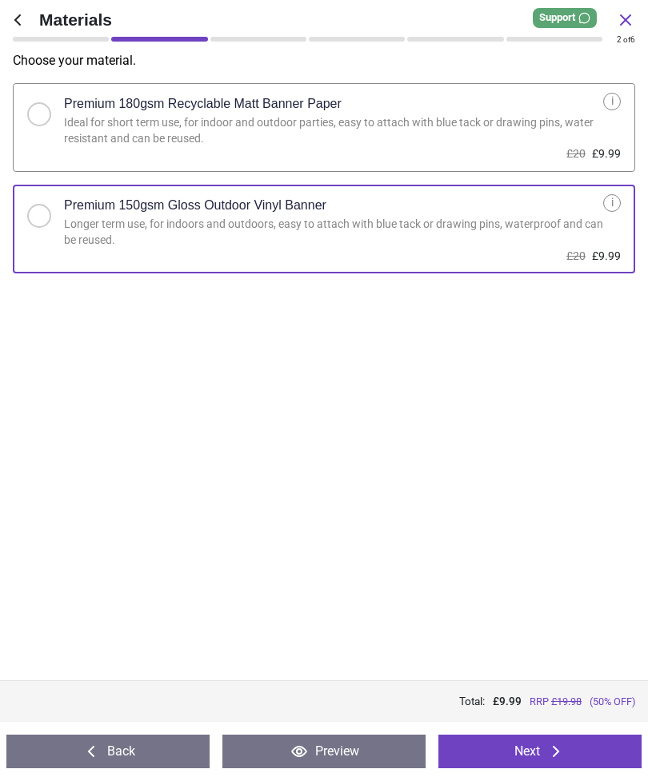
click at [504, 752] on button "Next" at bounding box center [539, 752] width 203 height 34
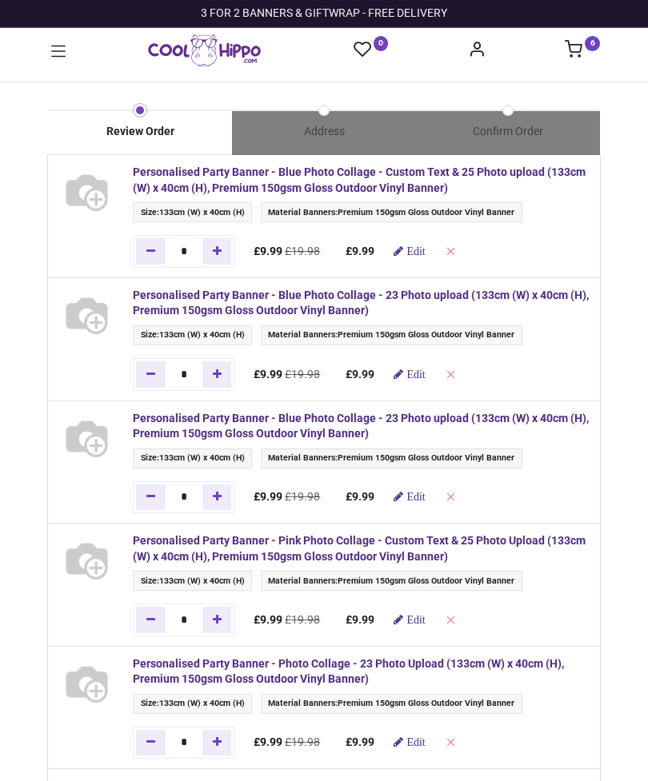
type input "**********"
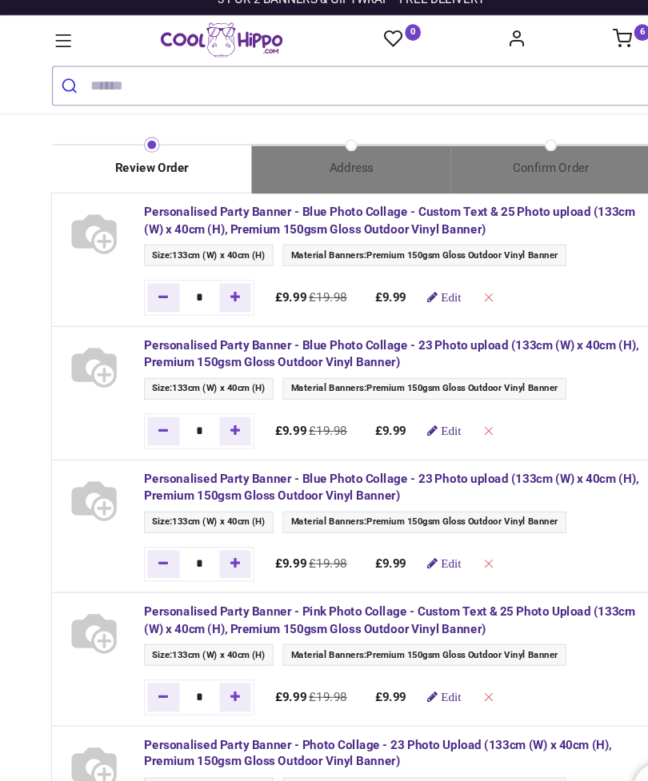
click at [422, 528] on span "Edit" at bounding box center [415, 533] width 18 height 11
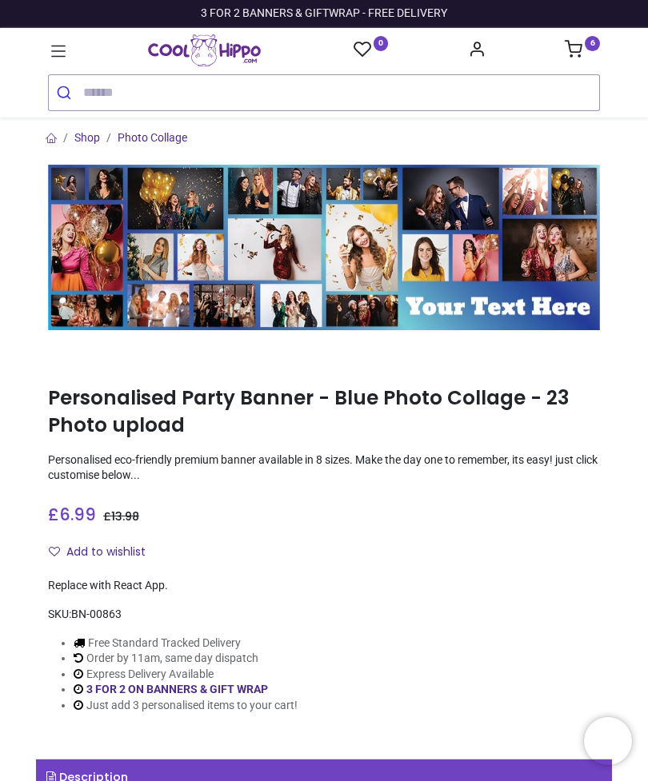
type input "**********"
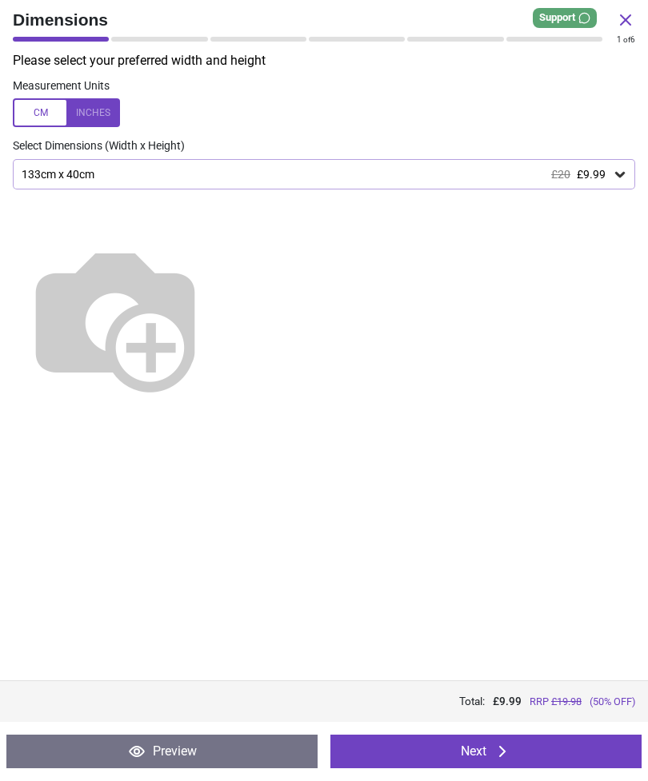
click at [535, 745] on button "Next" at bounding box center [485, 752] width 311 height 34
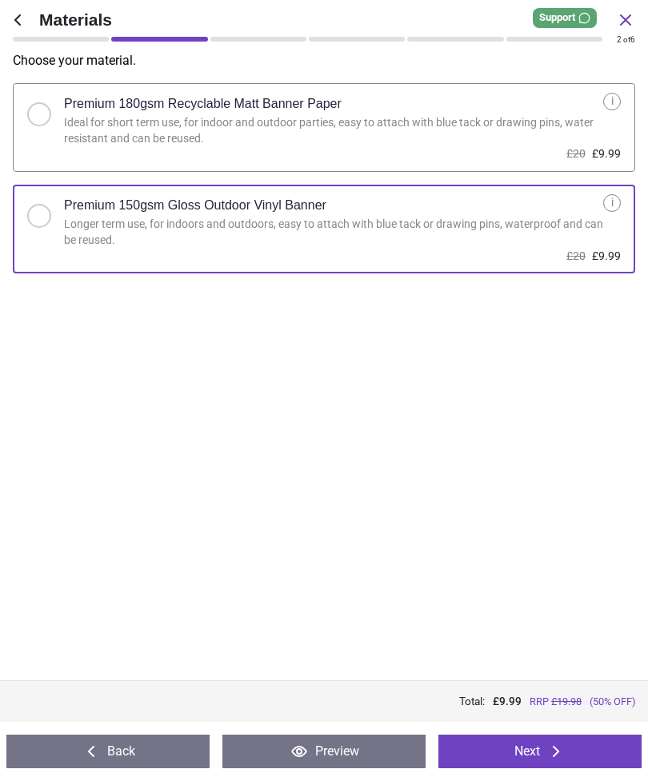
click at [544, 737] on button "Next" at bounding box center [539, 752] width 203 height 34
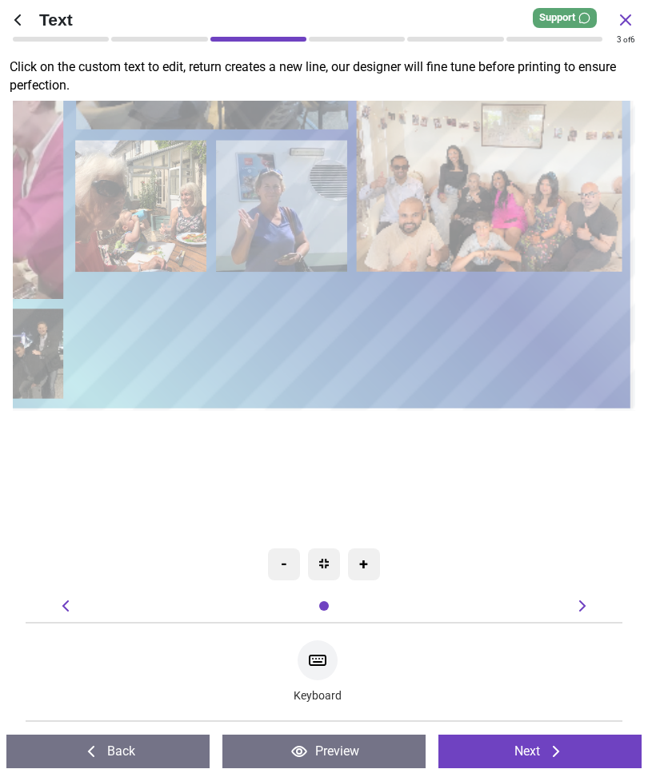
click at [550, 748] on icon at bounding box center [555, 751] width 19 height 19
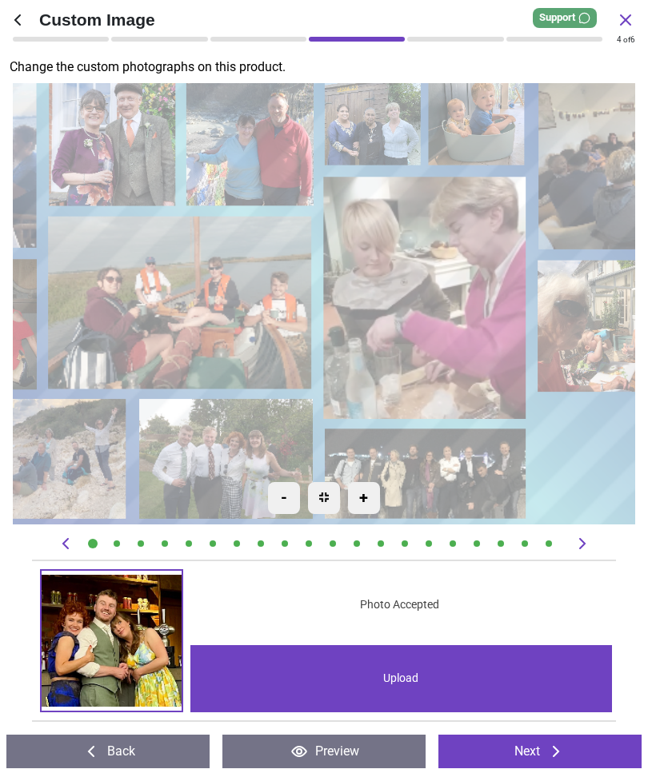
click at [435, 288] on image at bounding box center [426, 298] width 202 height 243
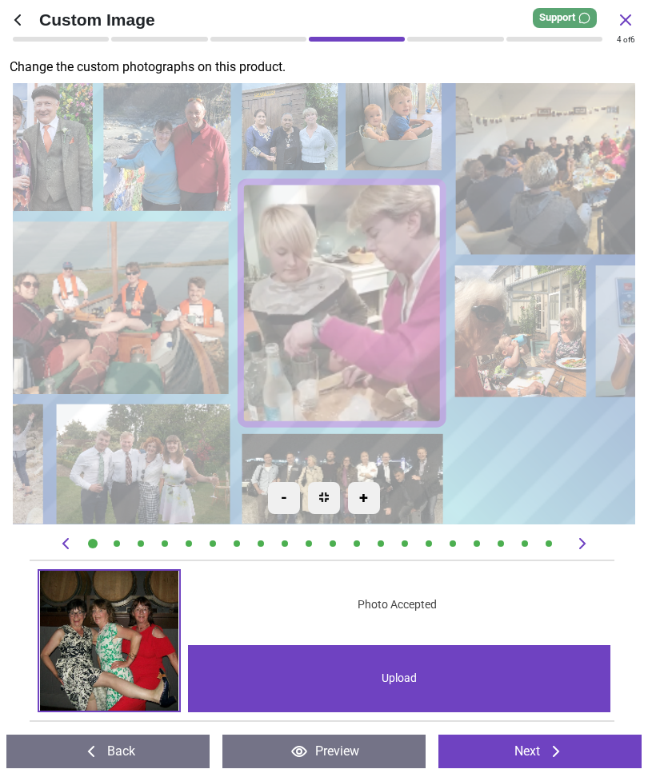
scroll to position [0, 8343]
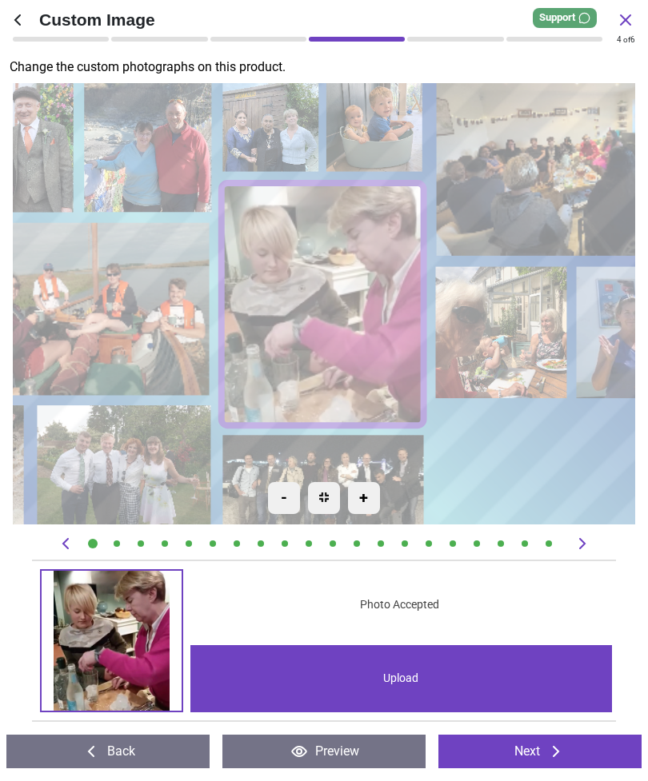
click at [410, 681] on div "Upload" at bounding box center [401, 678] width 422 height 67
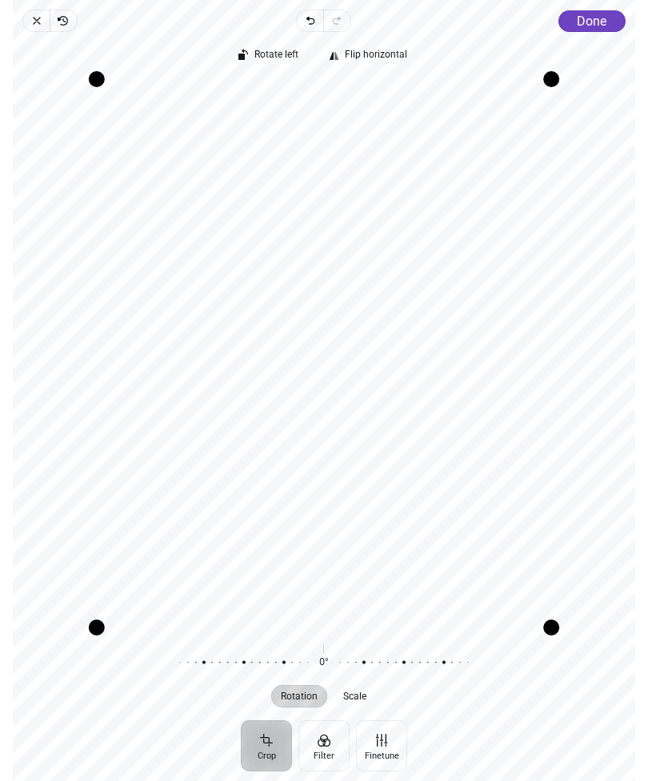
click at [596, 24] on span "Done" at bounding box center [592, 21] width 30 height 15
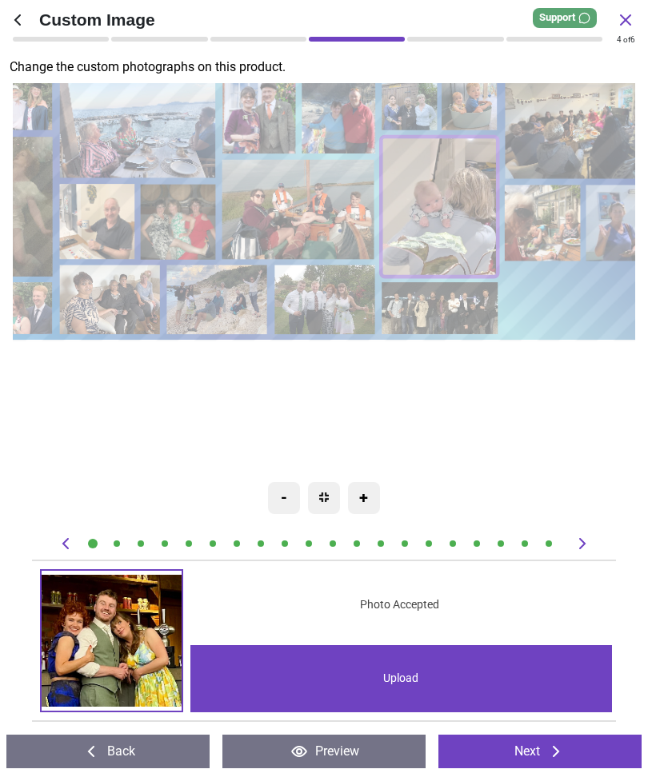
scroll to position [0, 8343]
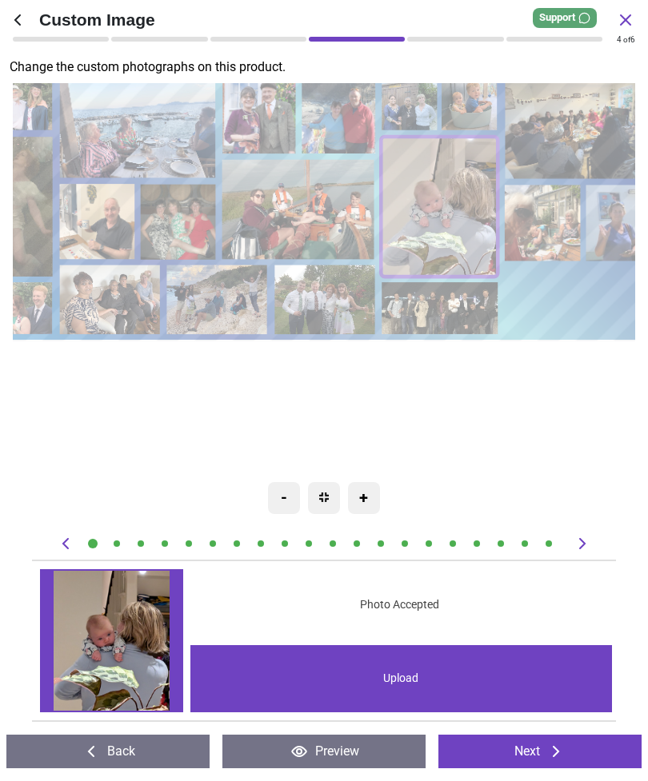
click at [549, 752] on icon at bounding box center [555, 751] width 19 height 19
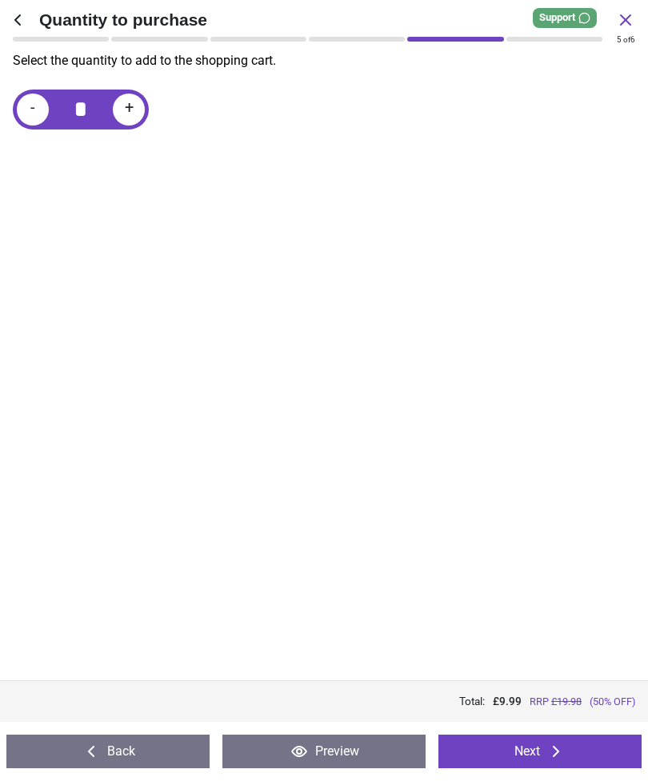
click at [559, 751] on icon at bounding box center [556, 751] width 6 height 11
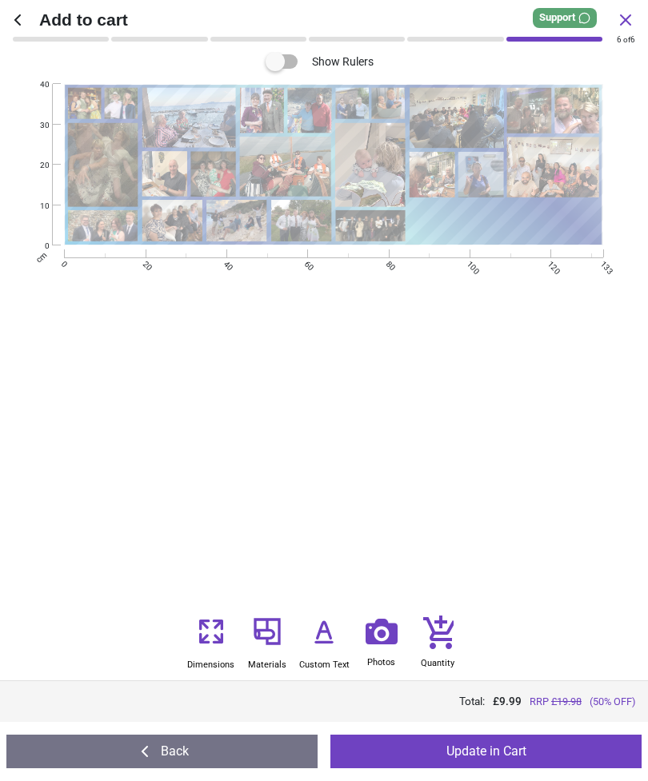
click at [531, 749] on button "Update in Cart" at bounding box center [485, 752] width 311 height 34
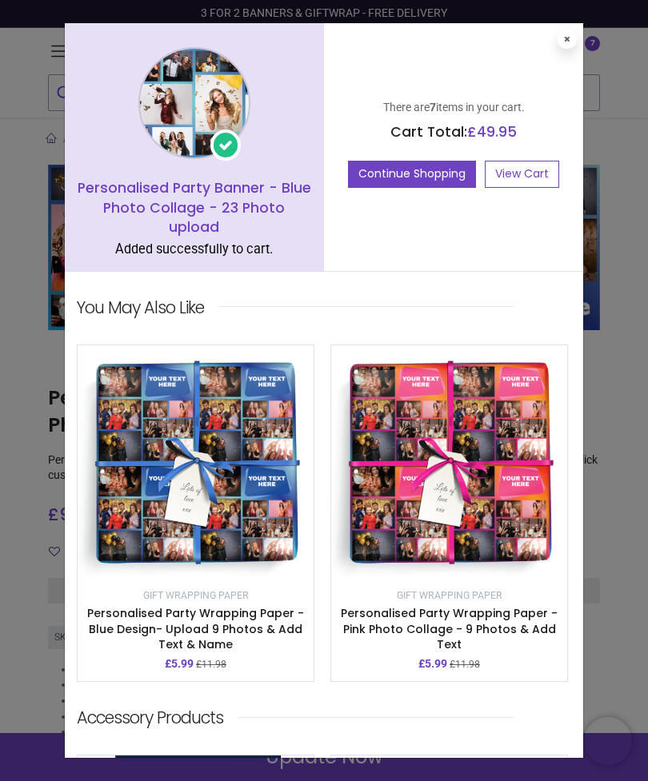
click at [447, 172] on button "Continue Shopping" at bounding box center [412, 174] width 128 height 27
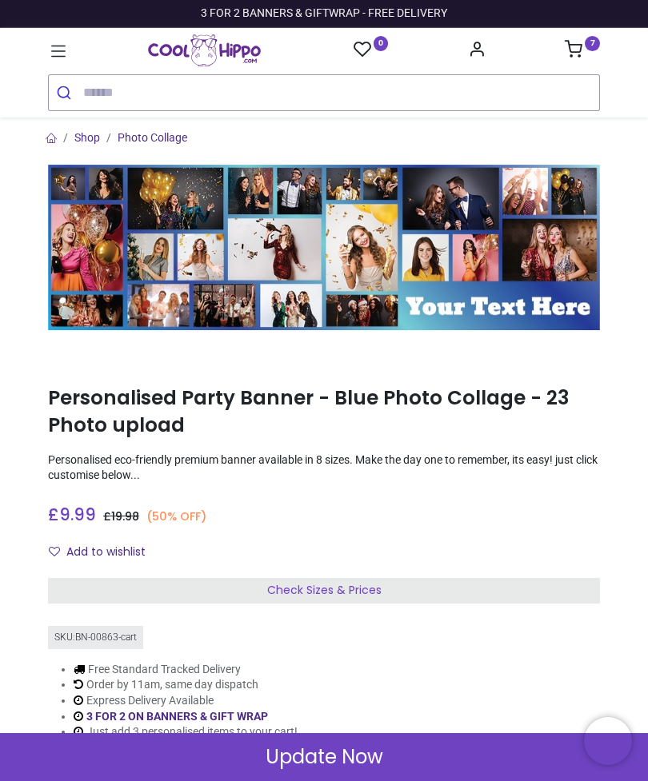
click at [579, 54] on icon at bounding box center [574, 49] width 18 height 18
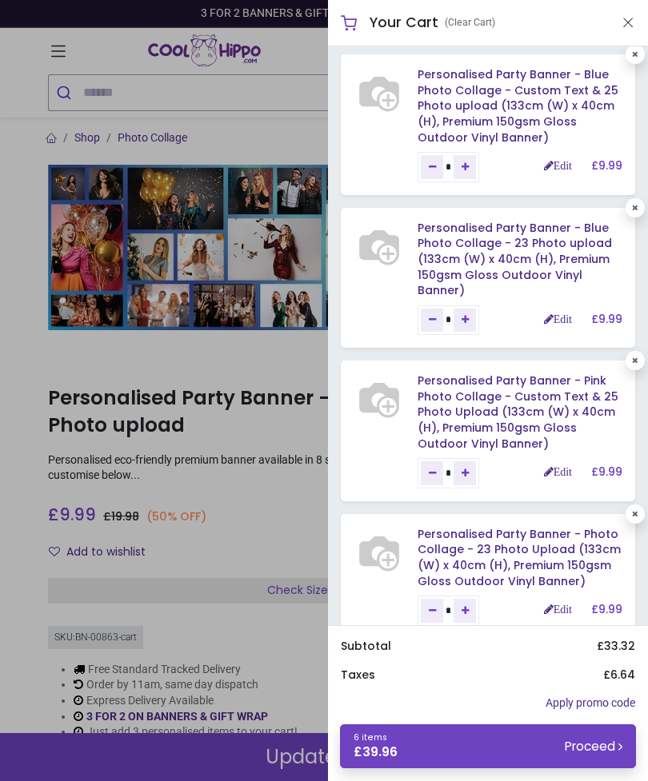
scroll to position [4, 0]
click at [22, 311] on div at bounding box center [324, 390] width 648 height 781
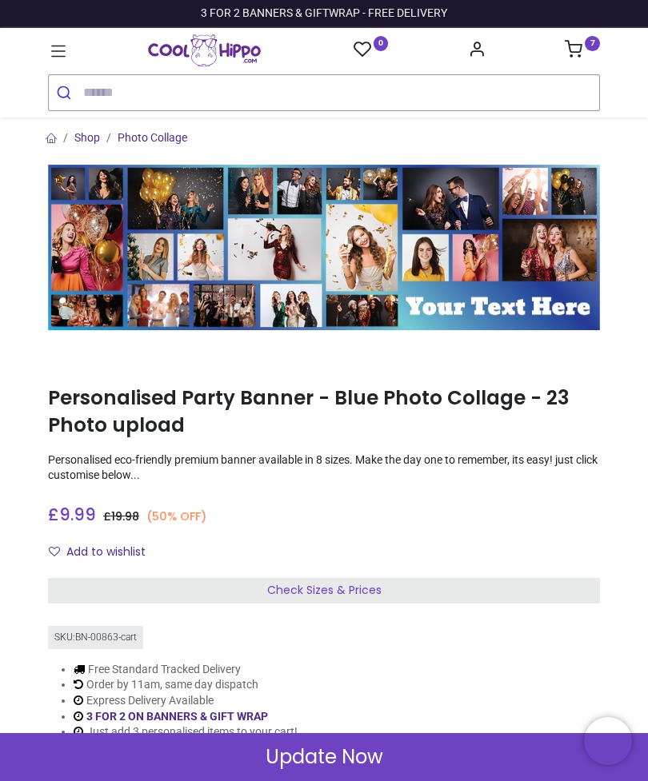
click at [54, 46] on icon at bounding box center [58, 51] width 14 height 11
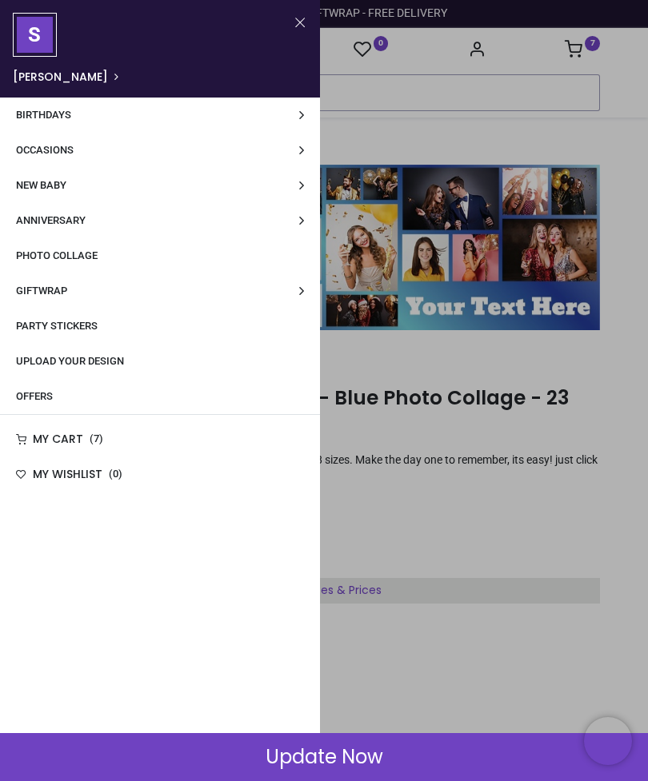
click at [67, 355] on span "Upload Your Design" at bounding box center [70, 361] width 108 height 12
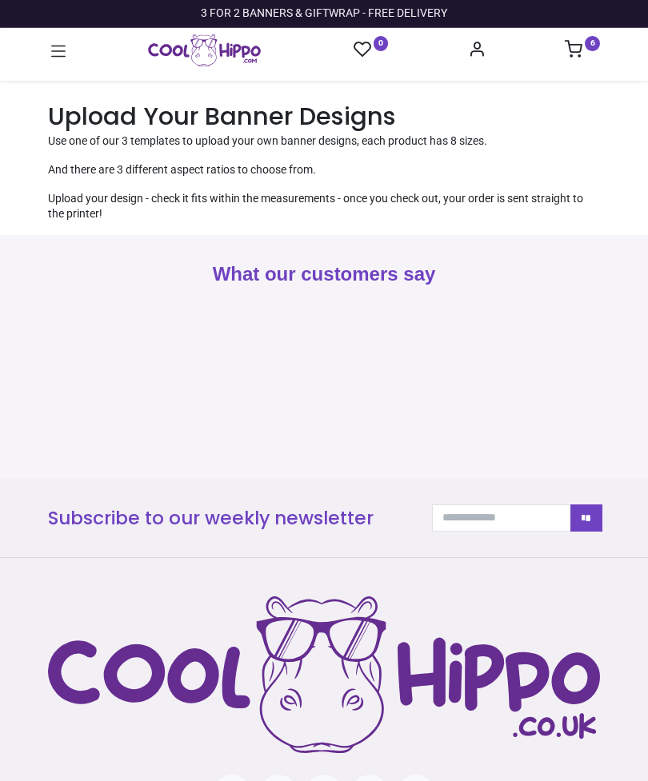
type input "**********"
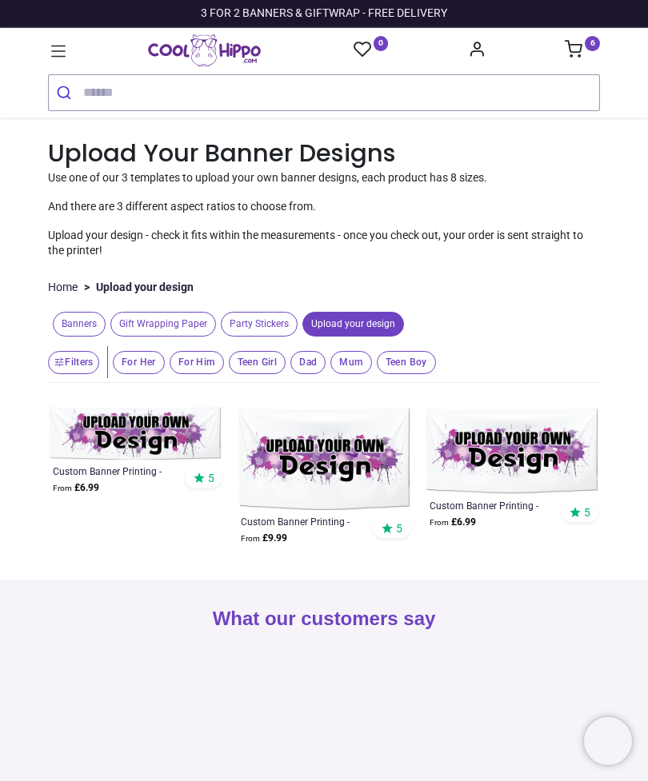
click at [104, 433] on img at bounding box center [135, 433] width 175 height 53
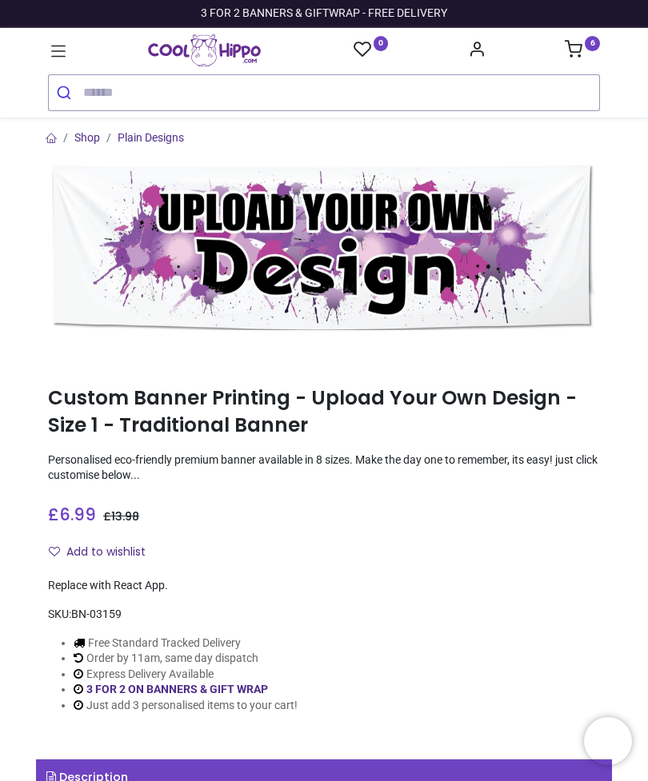
type input "**********"
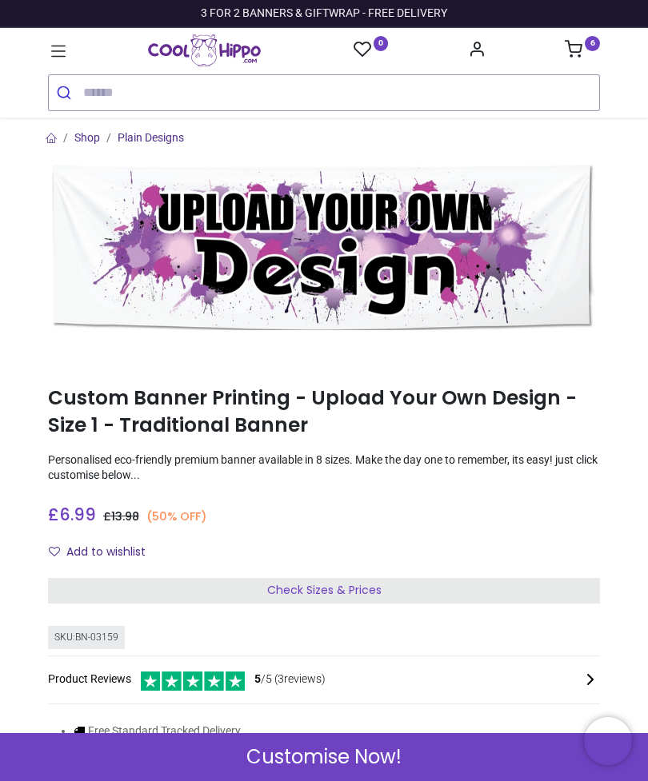
click at [313, 585] on span "Check Sizes & Prices" at bounding box center [324, 590] width 114 height 16
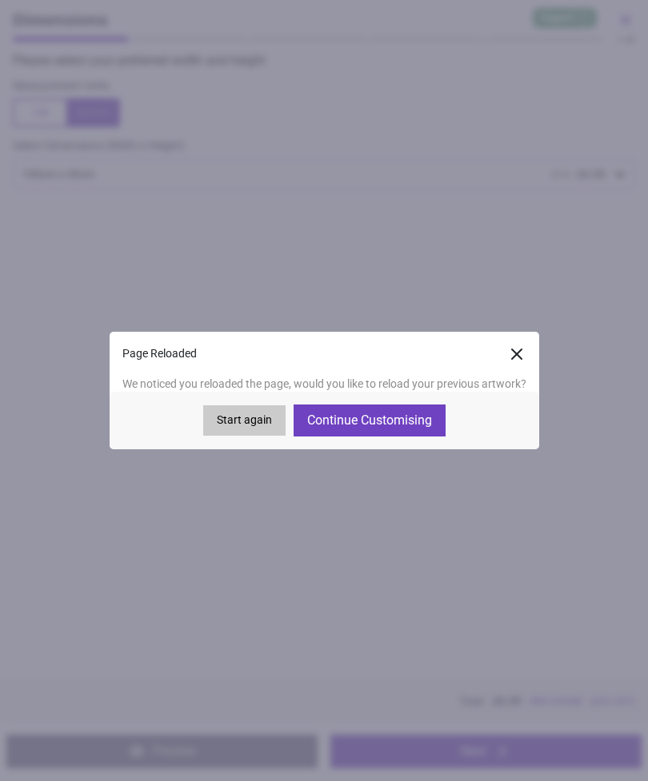
click at [410, 426] on button "Continue Customising" at bounding box center [369, 421] width 152 height 32
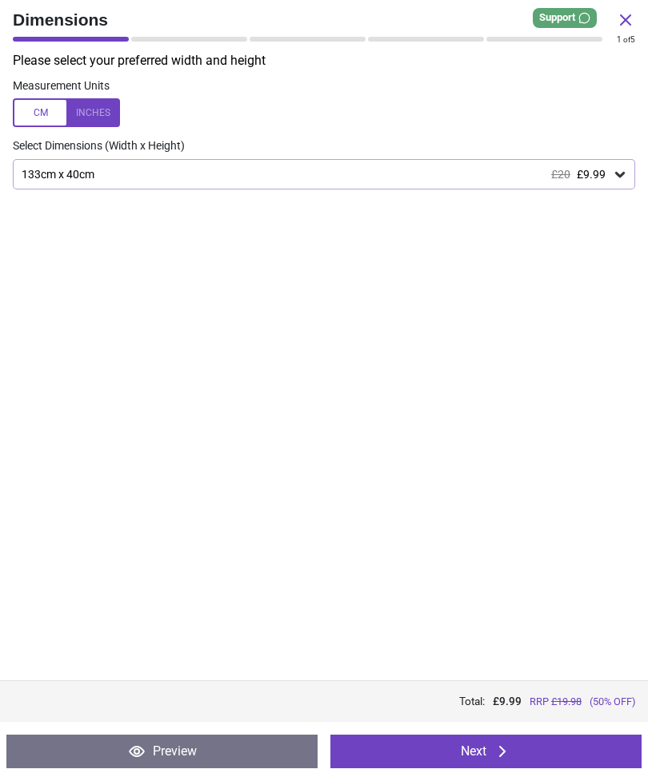
click at [513, 751] on button "Next" at bounding box center [485, 752] width 311 height 34
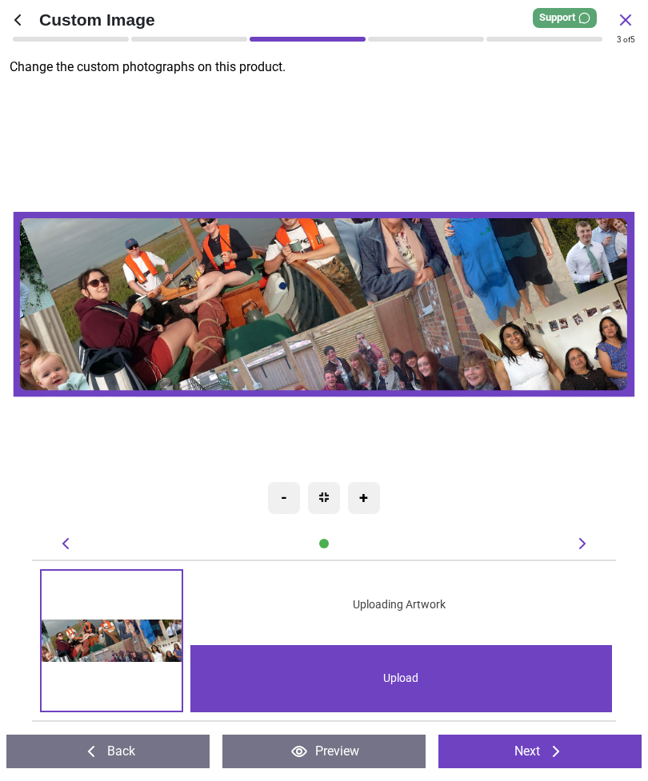
click at [410, 681] on div "Upload" at bounding box center [401, 678] width 422 height 67
click at [200, 106] on div "Created with Snap null" at bounding box center [324, 304] width 622 height 442
click at [22, 14] on icon at bounding box center [17, 19] width 19 height 19
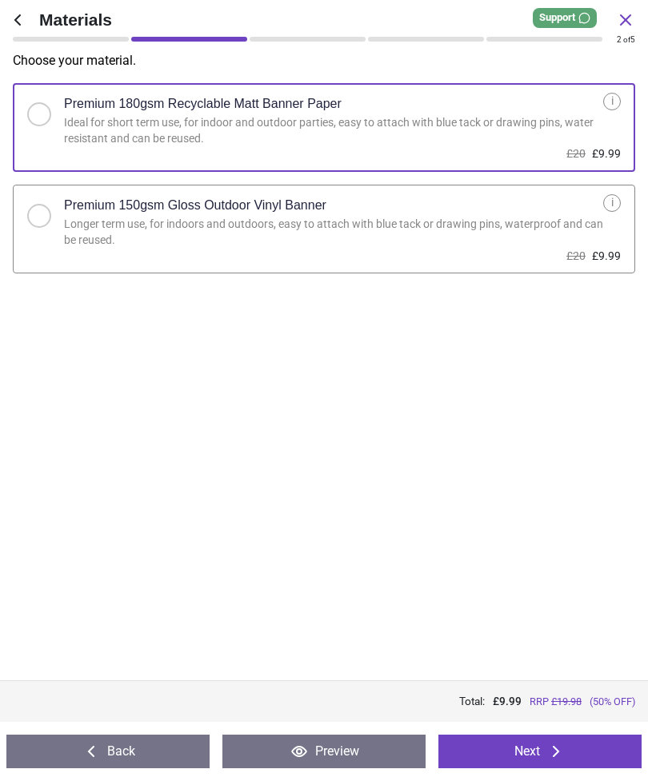
click at [417, 212] on div "Premium 150gsm Gloss Outdoor Vinyl Banner" at bounding box center [333, 205] width 539 height 22
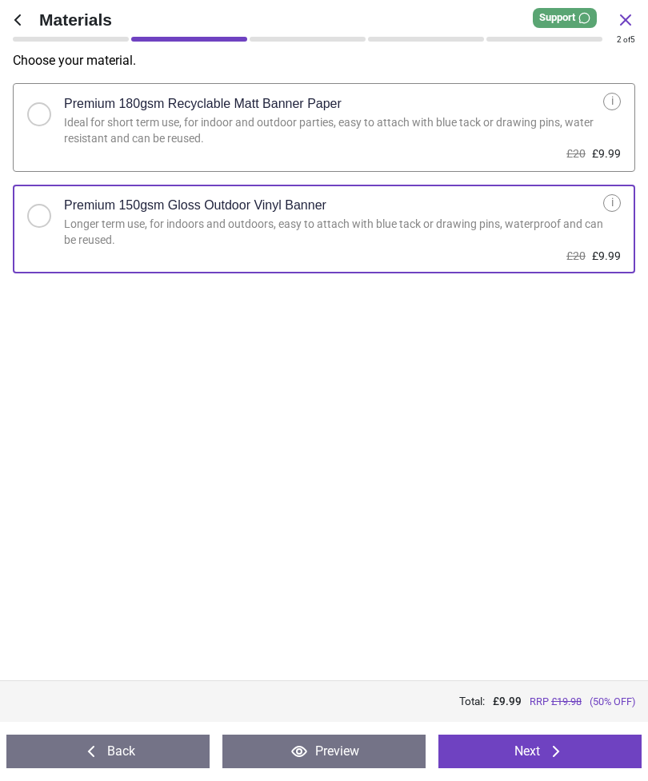
click at [517, 752] on button "Next" at bounding box center [539, 752] width 203 height 34
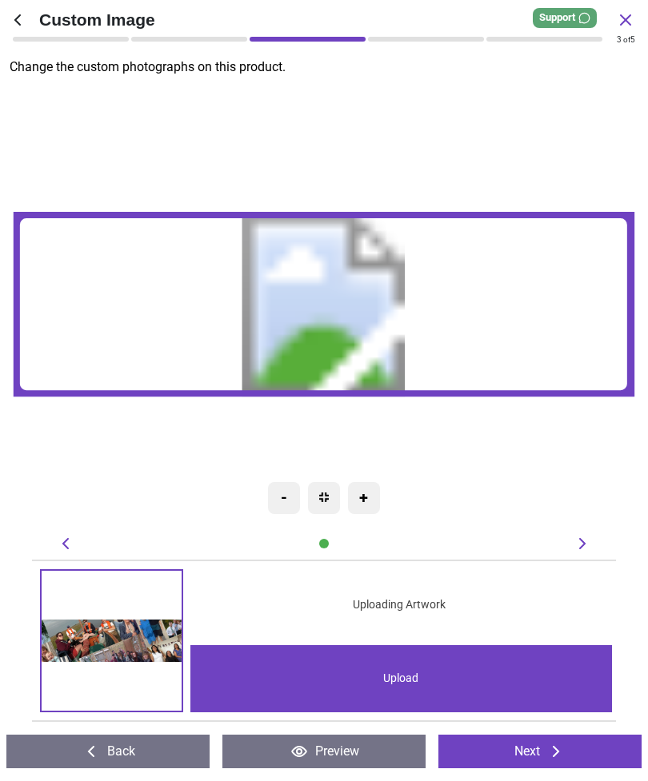
click at [396, 685] on div "Upload" at bounding box center [401, 678] width 422 height 67
